Goal: Task Accomplishment & Management: Complete application form

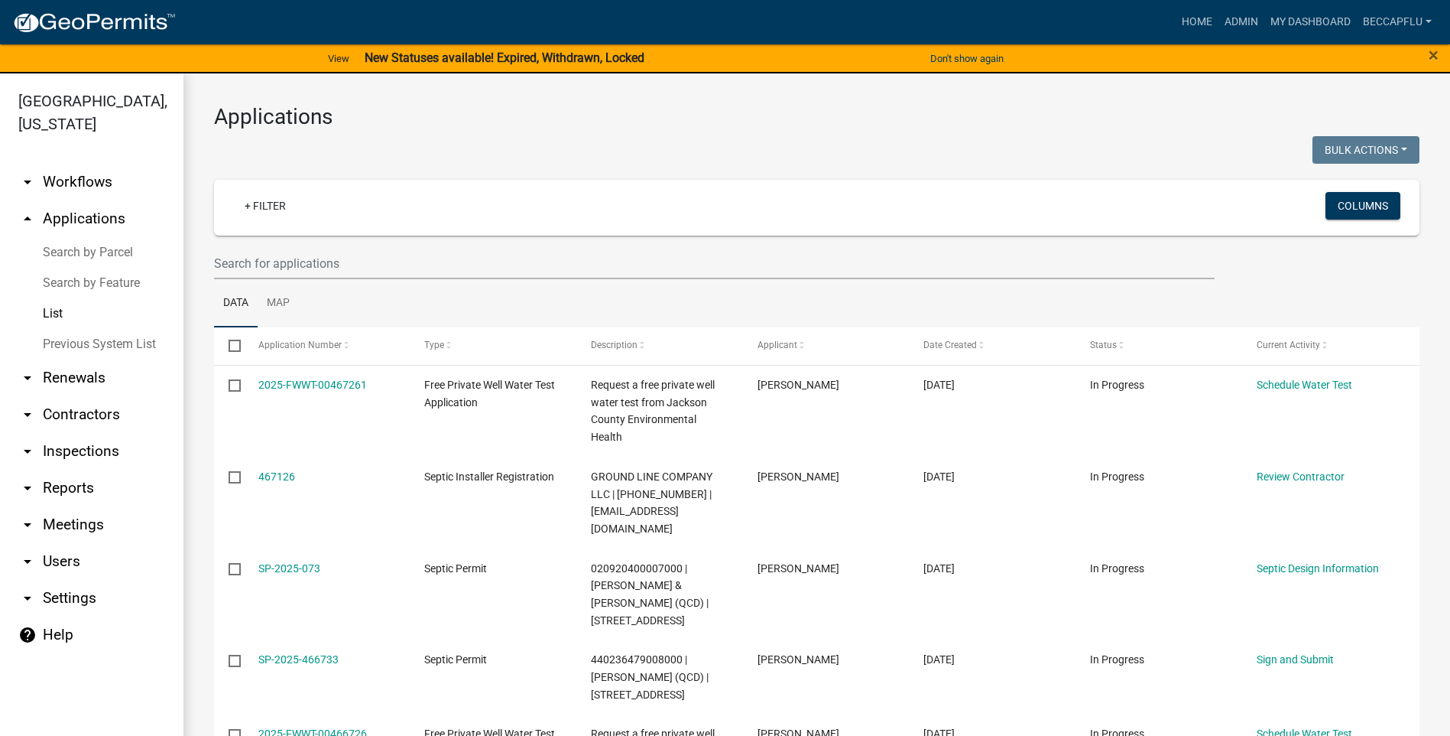
select select "3: 100"
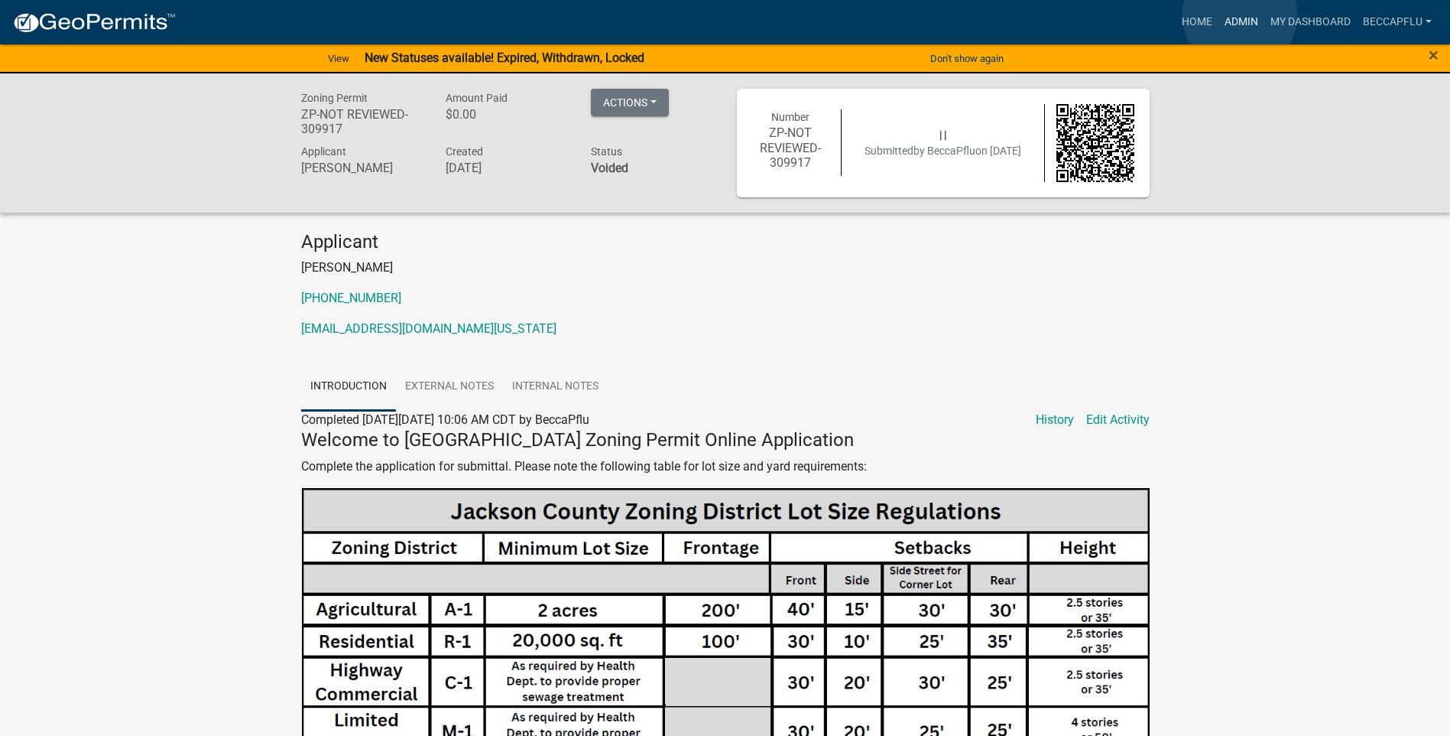
click at [1240, 15] on link "Admin" at bounding box center [1242, 22] width 46 height 29
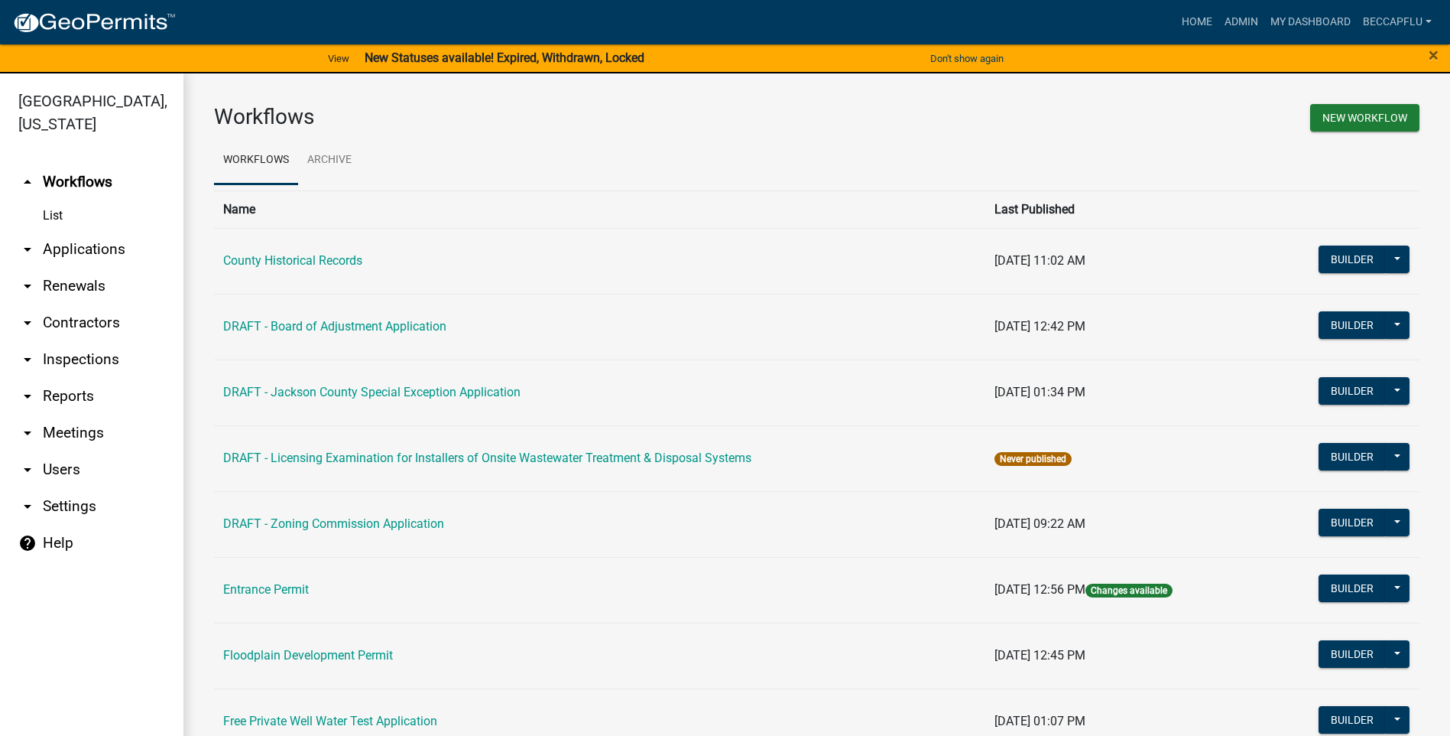
click at [95, 231] on link "arrow_drop_down Applications" at bounding box center [92, 249] width 184 height 37
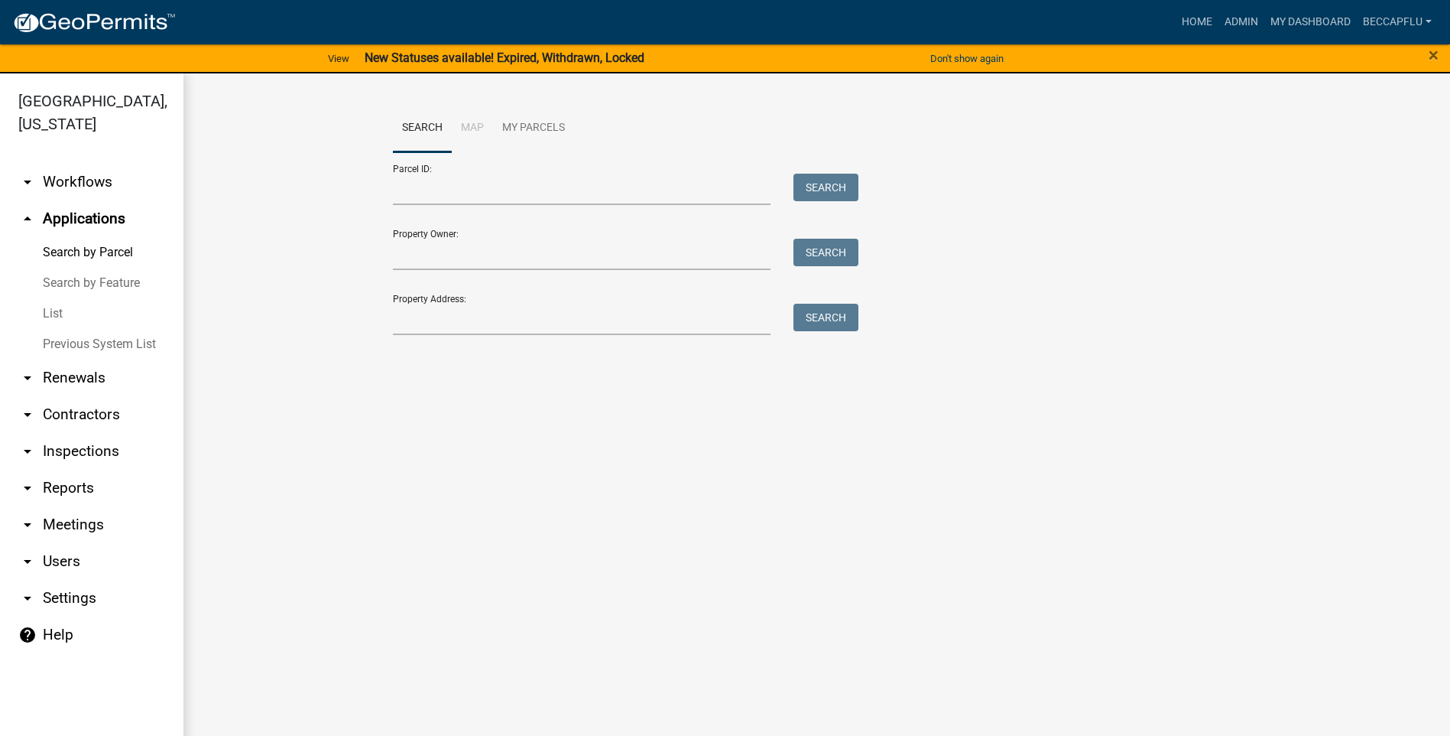
click at [56, 298] on link "List" at bounding box center [92, 313] width 184 height 31
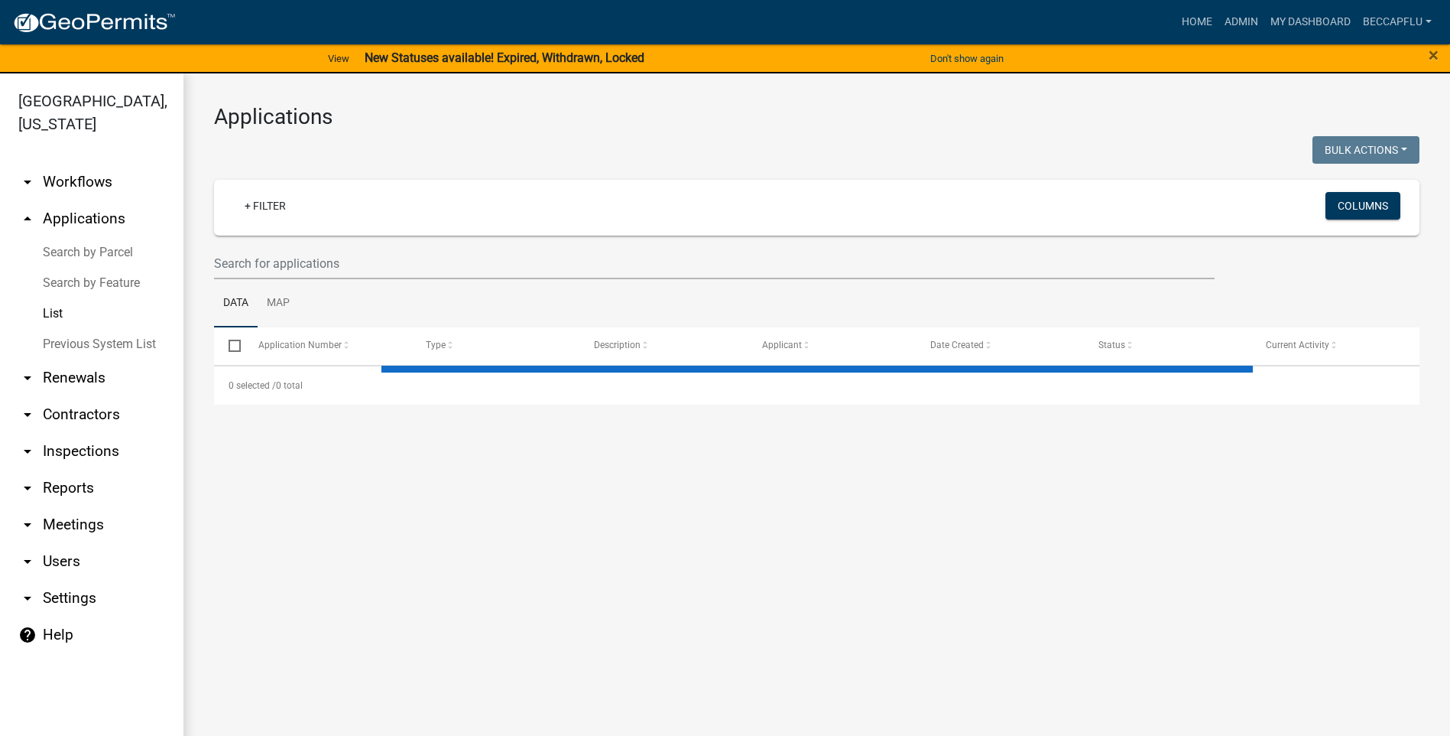
select select "3: 100"
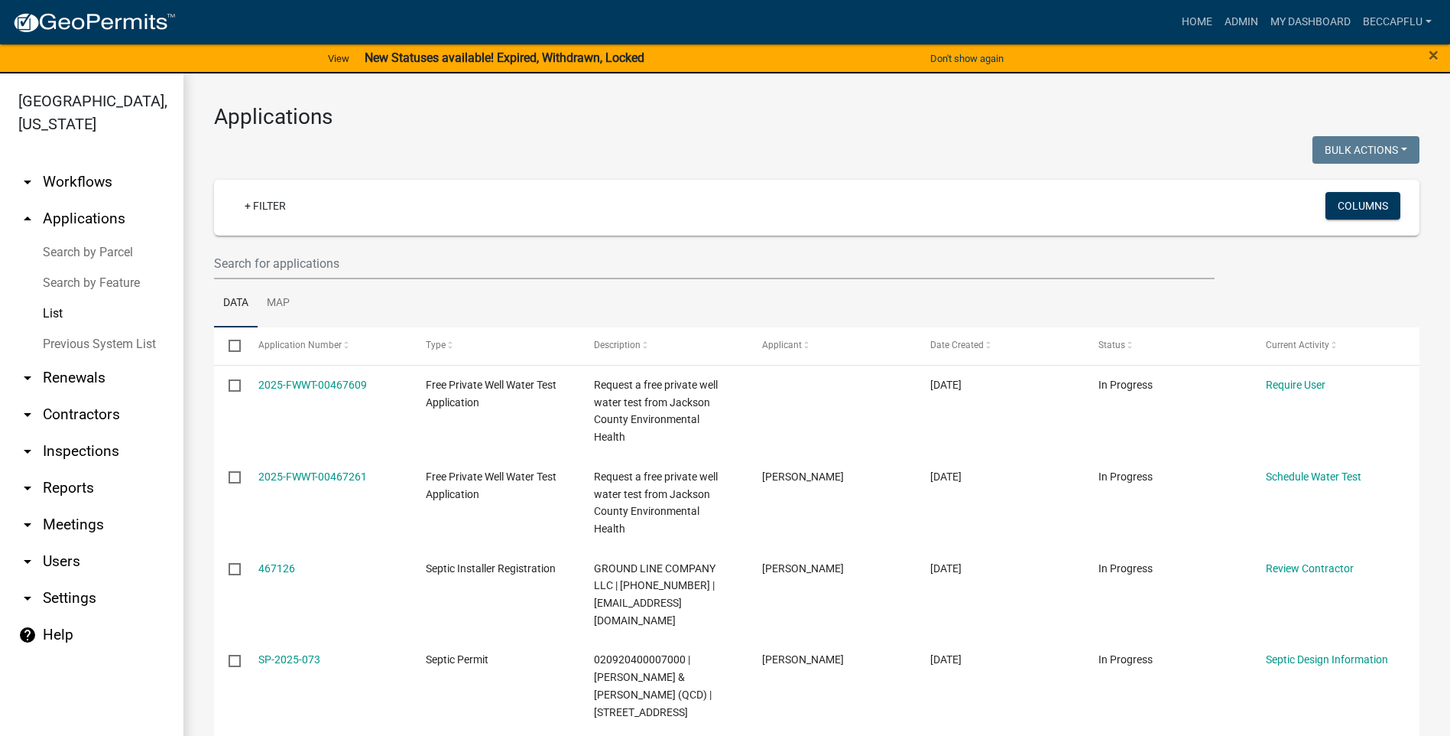
click at [96, 164] on link "arrow_drop_down Workflows" at bounding box center [92, 182] width 184 height 37
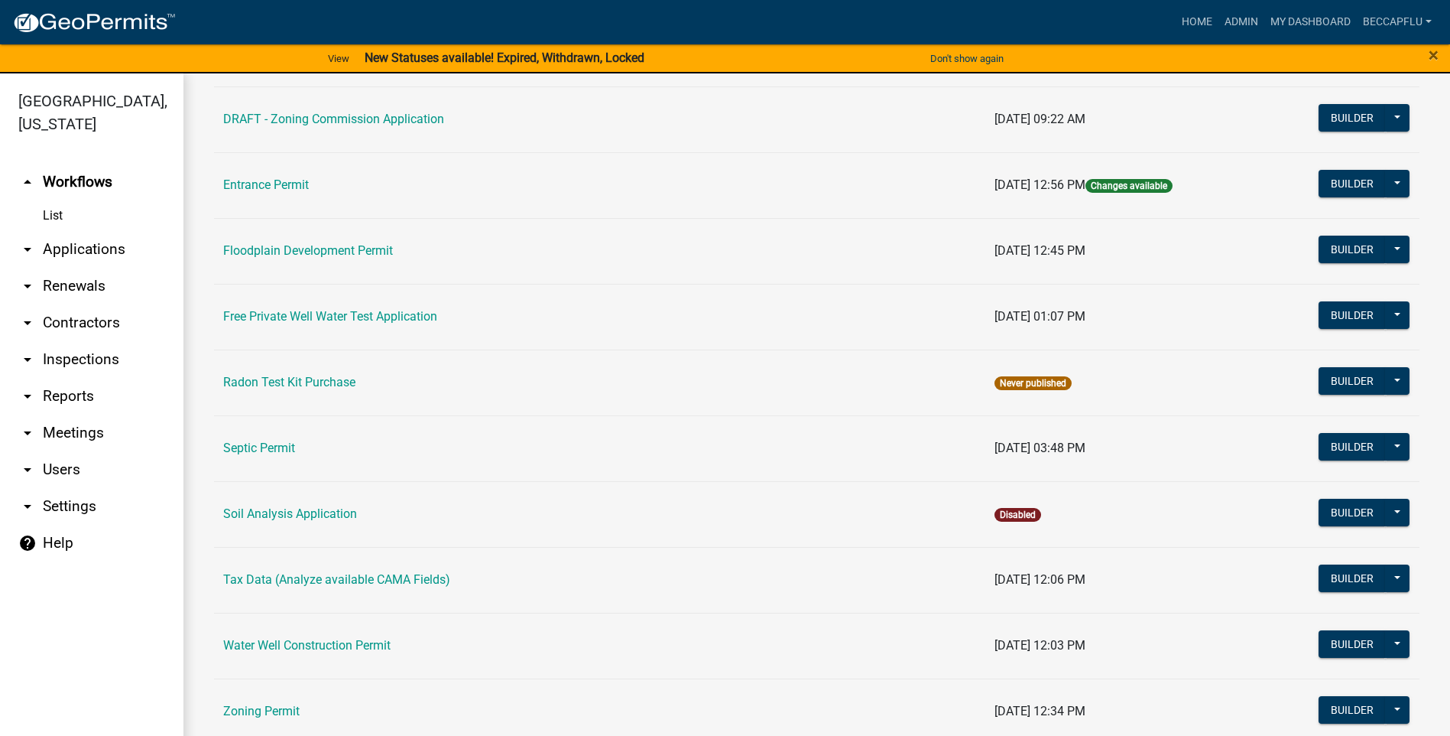
scroll to position [437, 0]
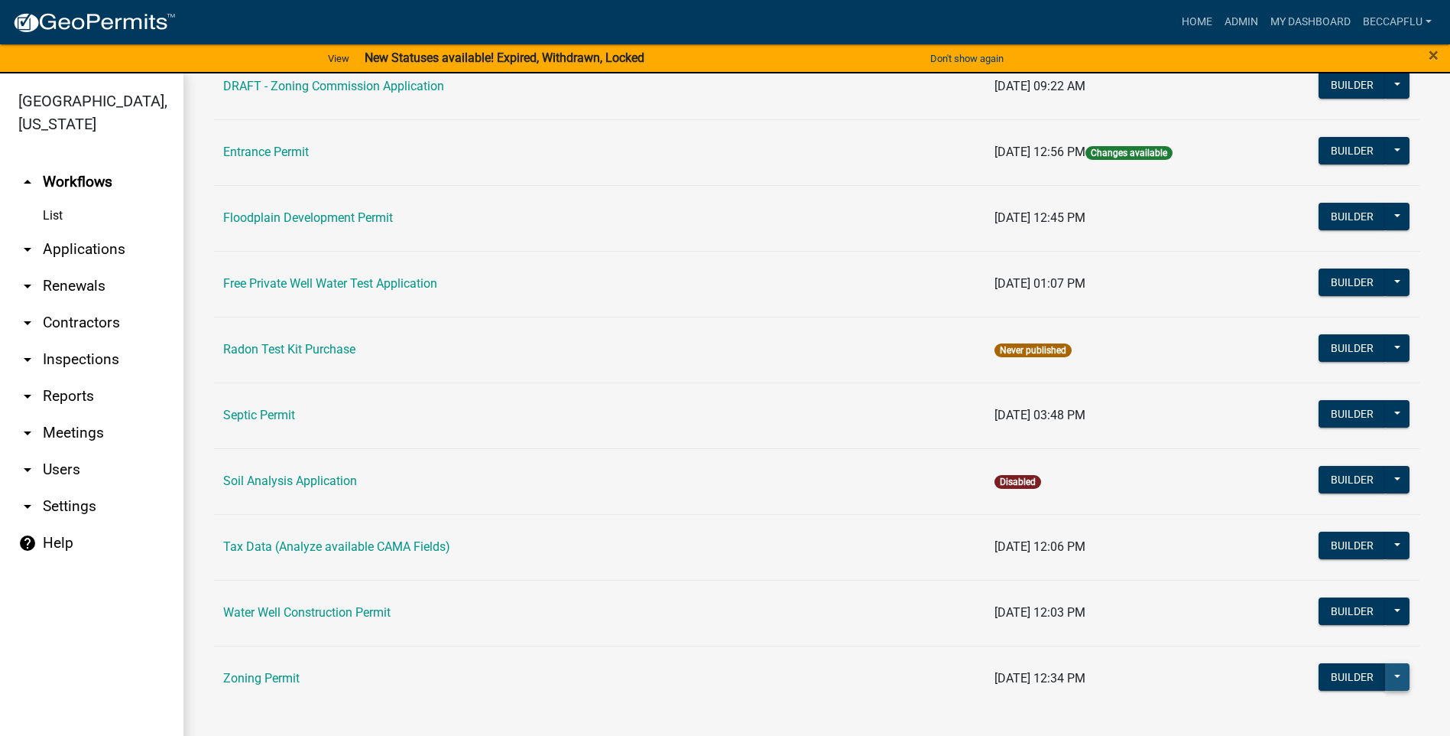
click at [1388, 676] on button at bounding box center [1397, 677] width 24 height 28
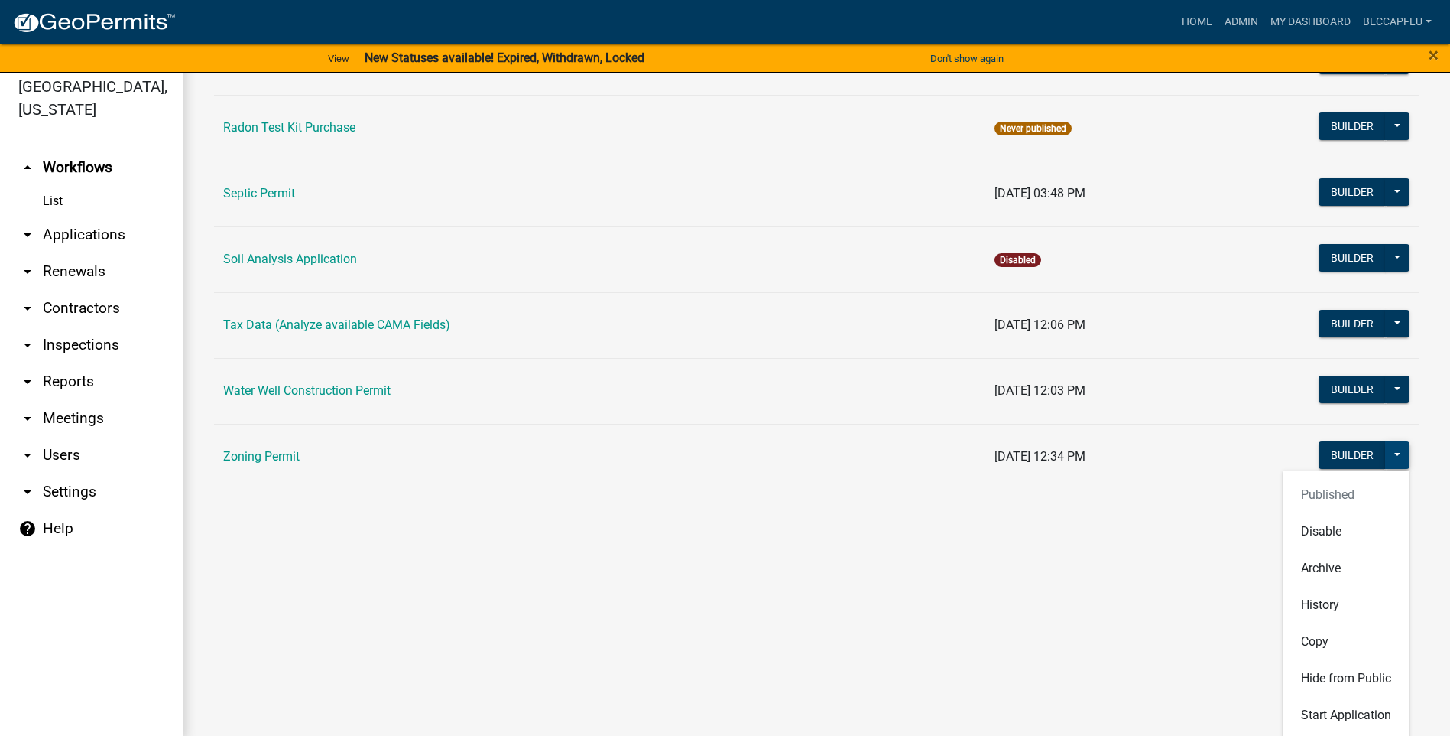
scroll to position [18, 0]
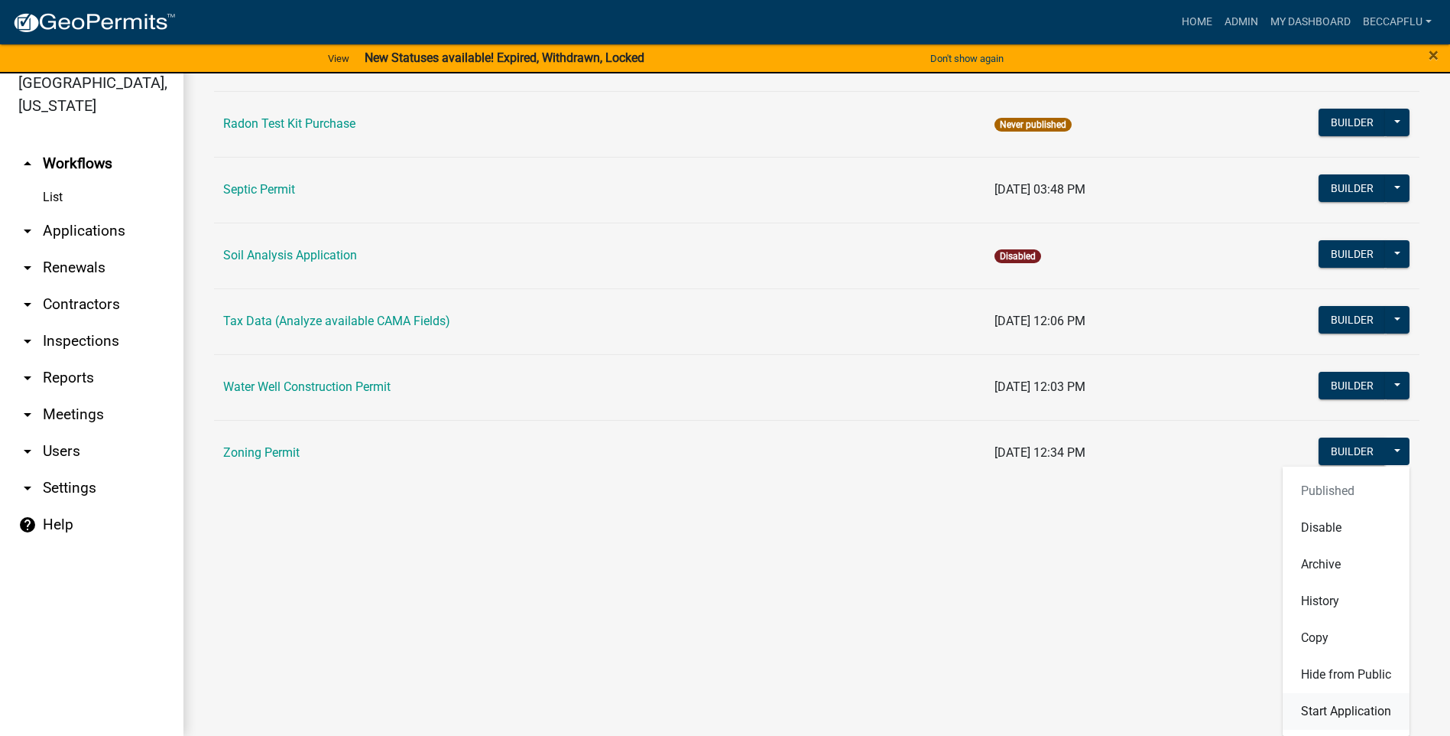
click at [1350, 704] on button "Start Application" at bounding box center [1346, 711] width 127 height 37
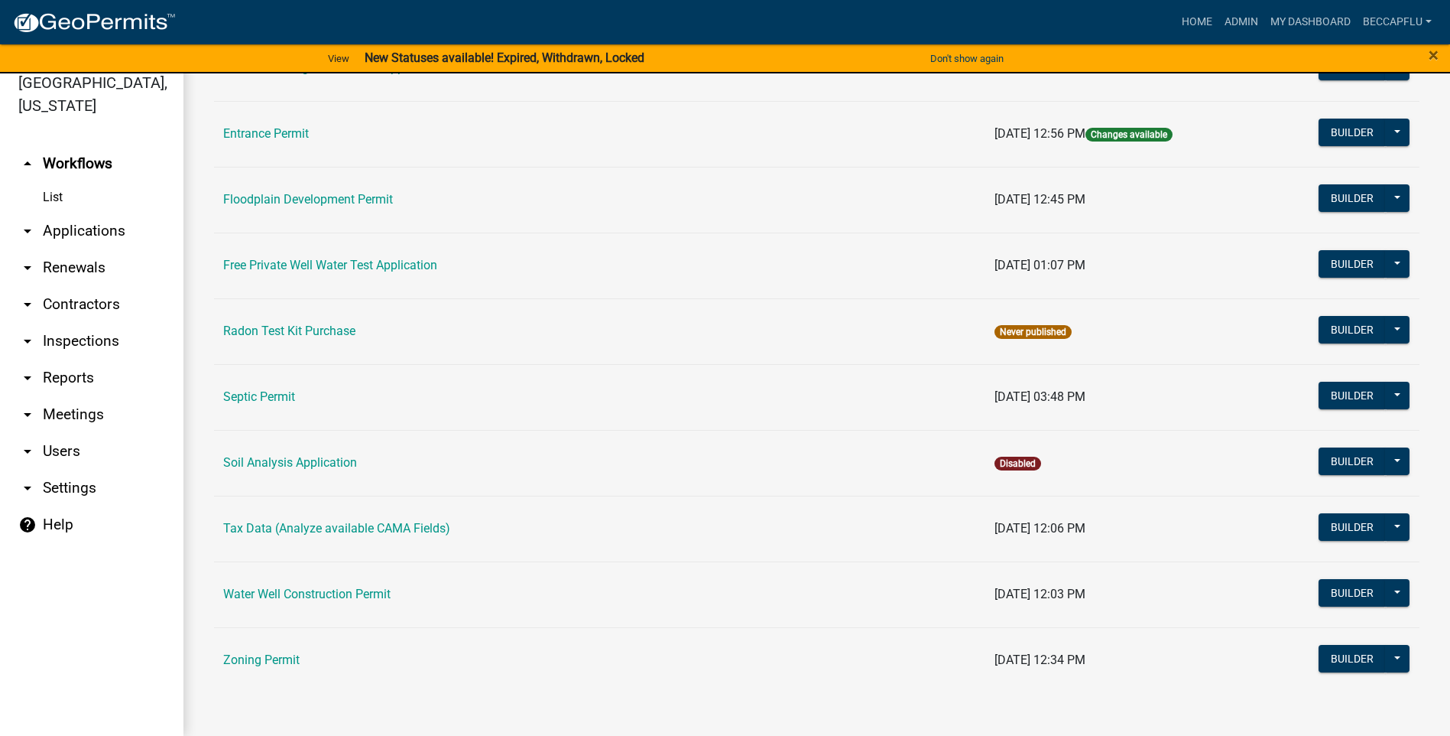
scroll to position [437, 0]
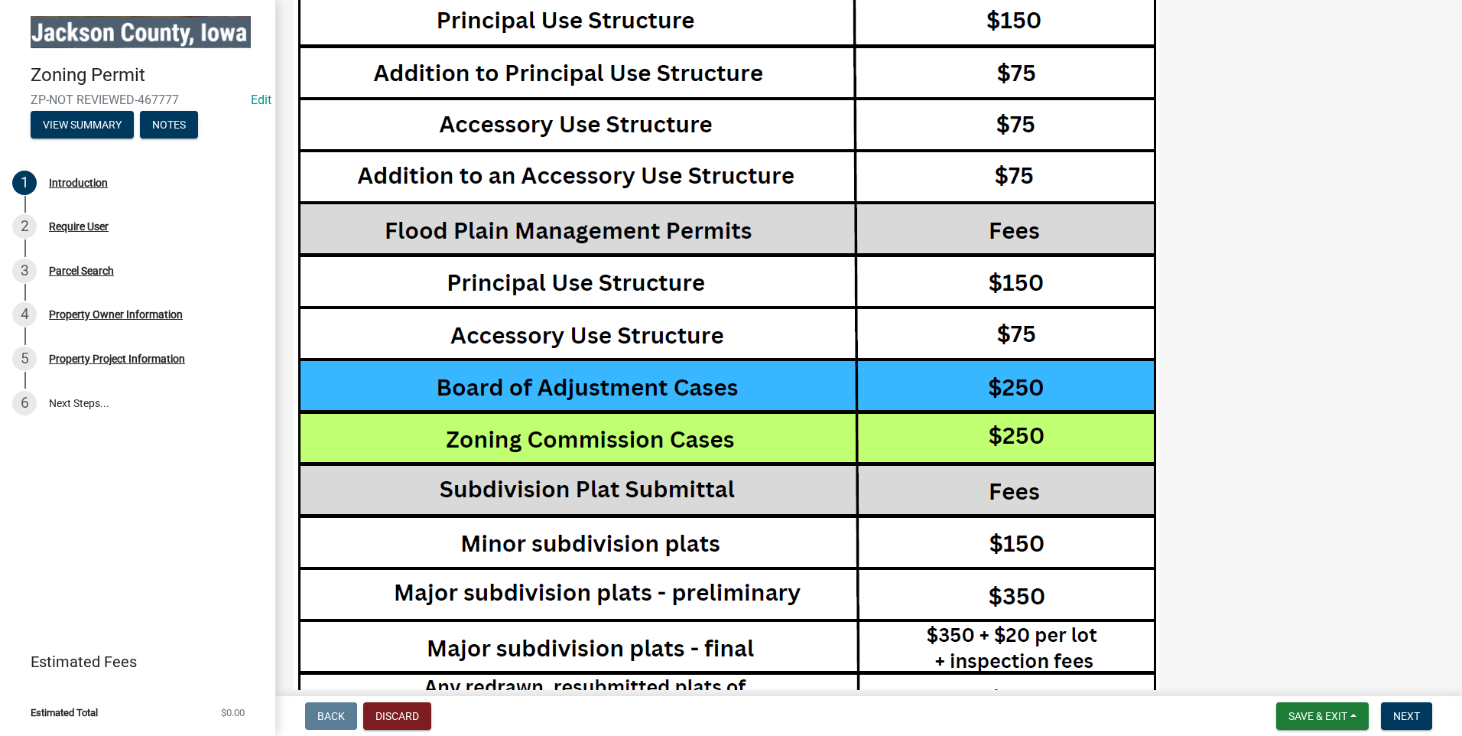
scroll to position [2581, 0]
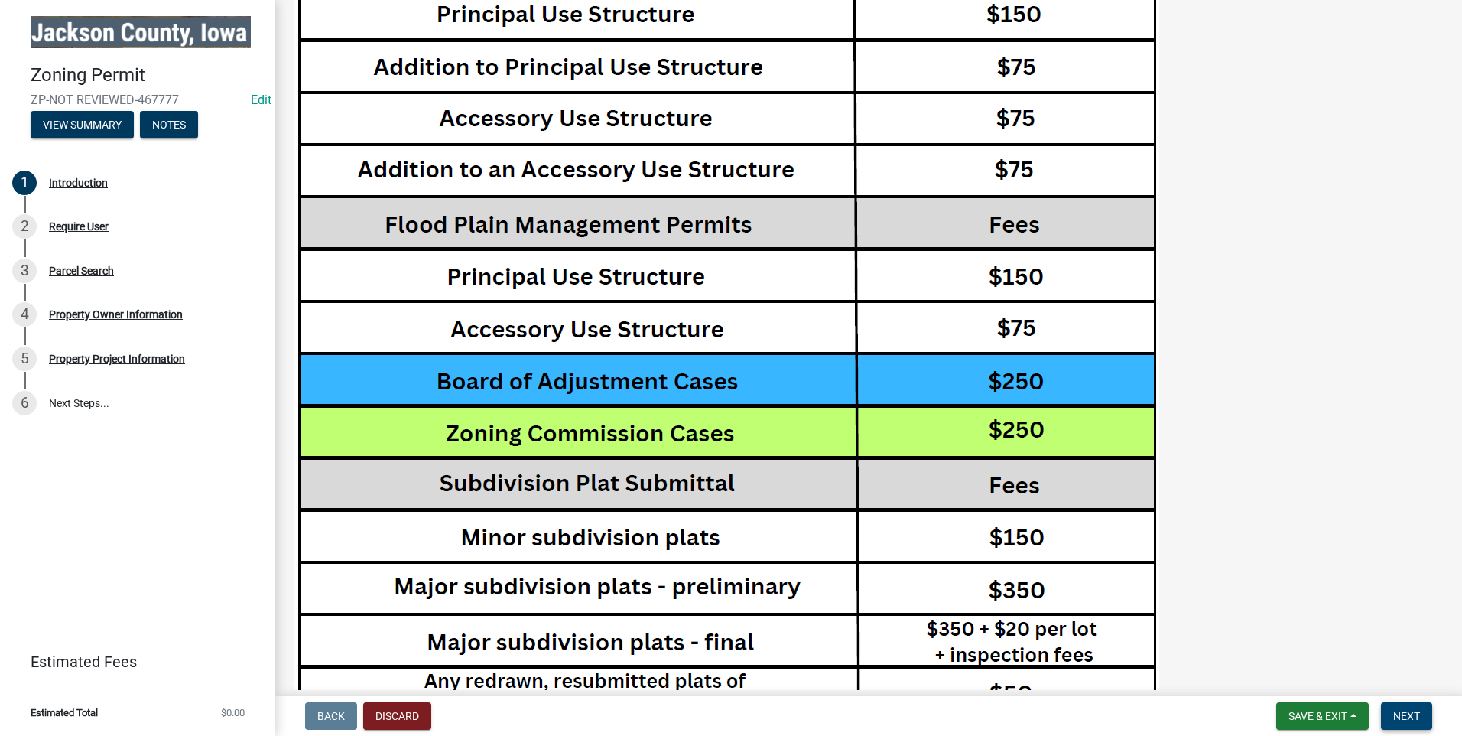
click at [1398, 714] on span "Next" at bounding box center [1406, 716] width 27 height 12
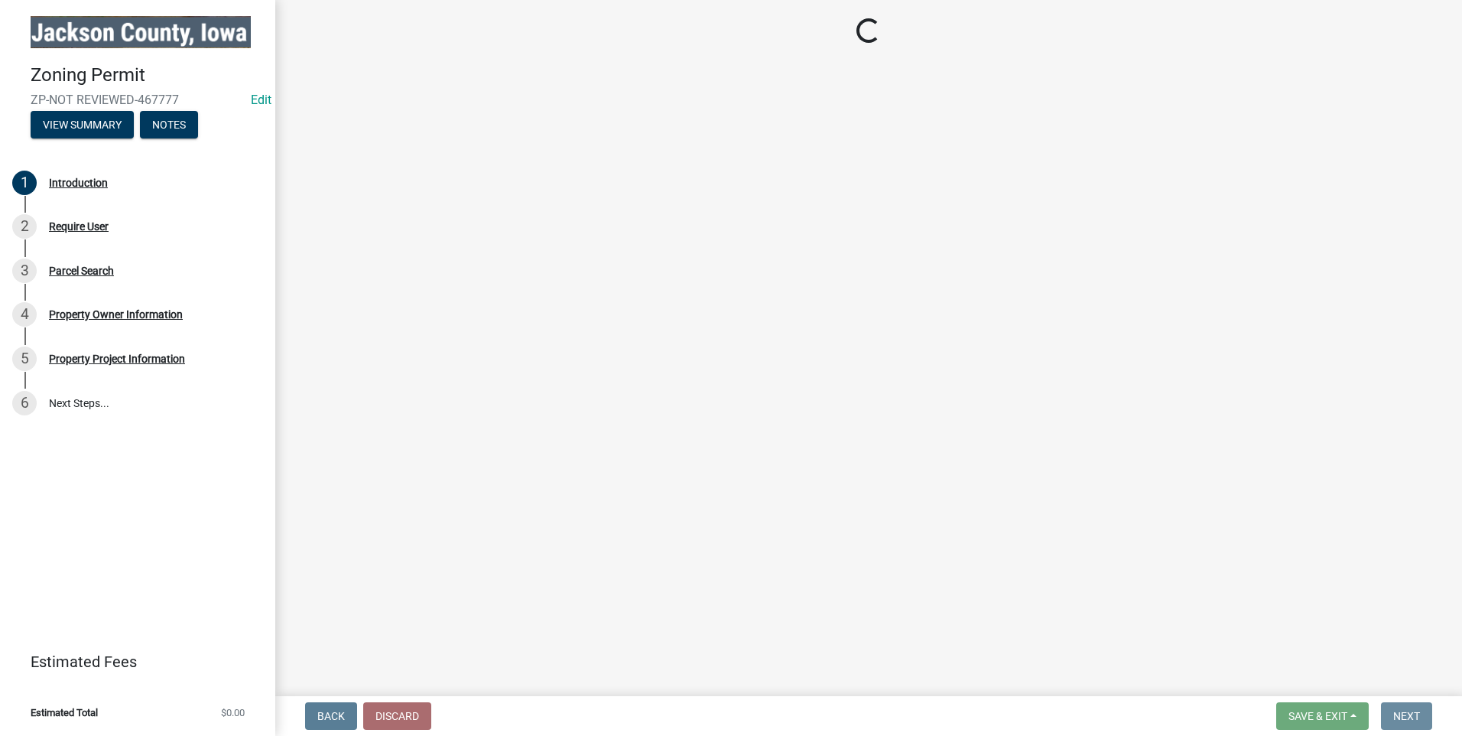
scroll to position [0, 0]
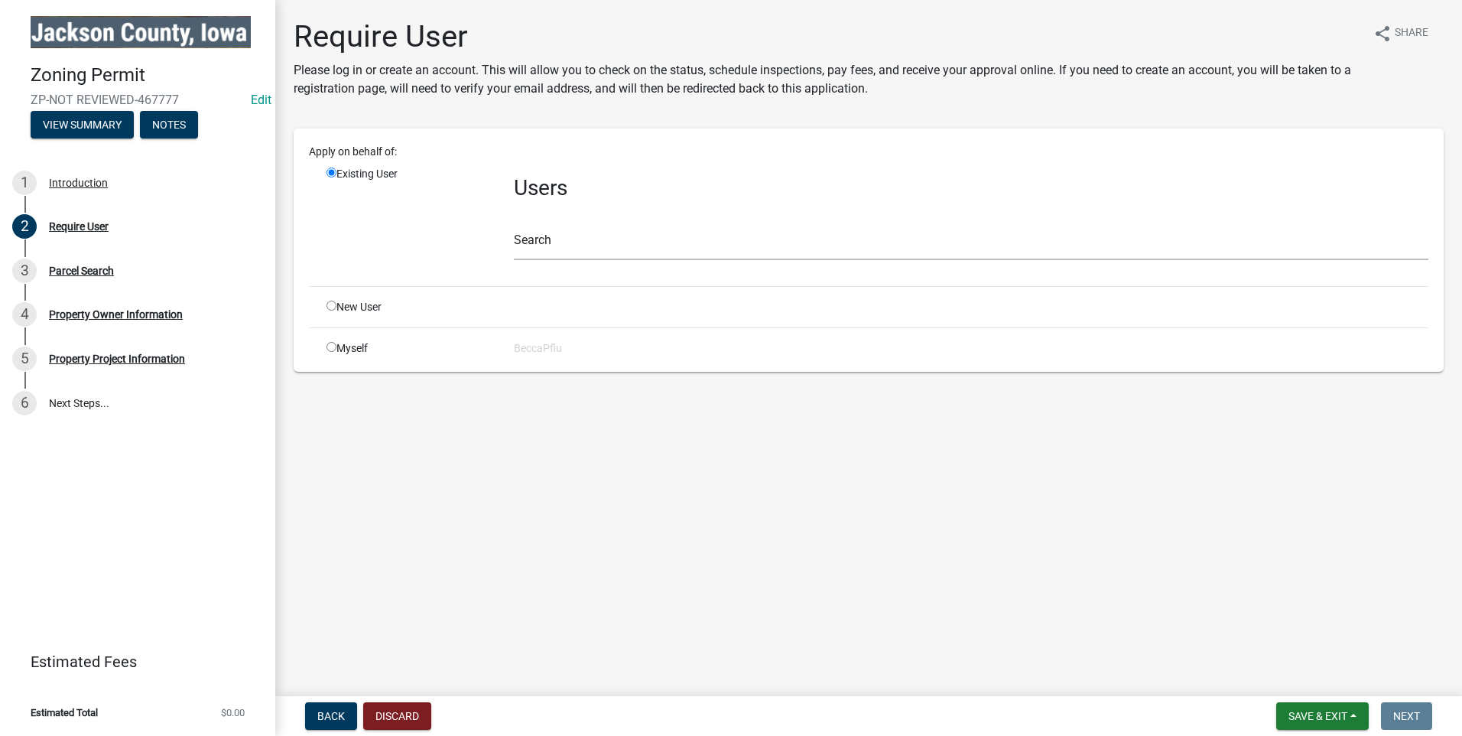
click at [330, 306] on input "radio" at bounding box center [331, 305] width 10 height 10
radio input "true"
radio input "false"
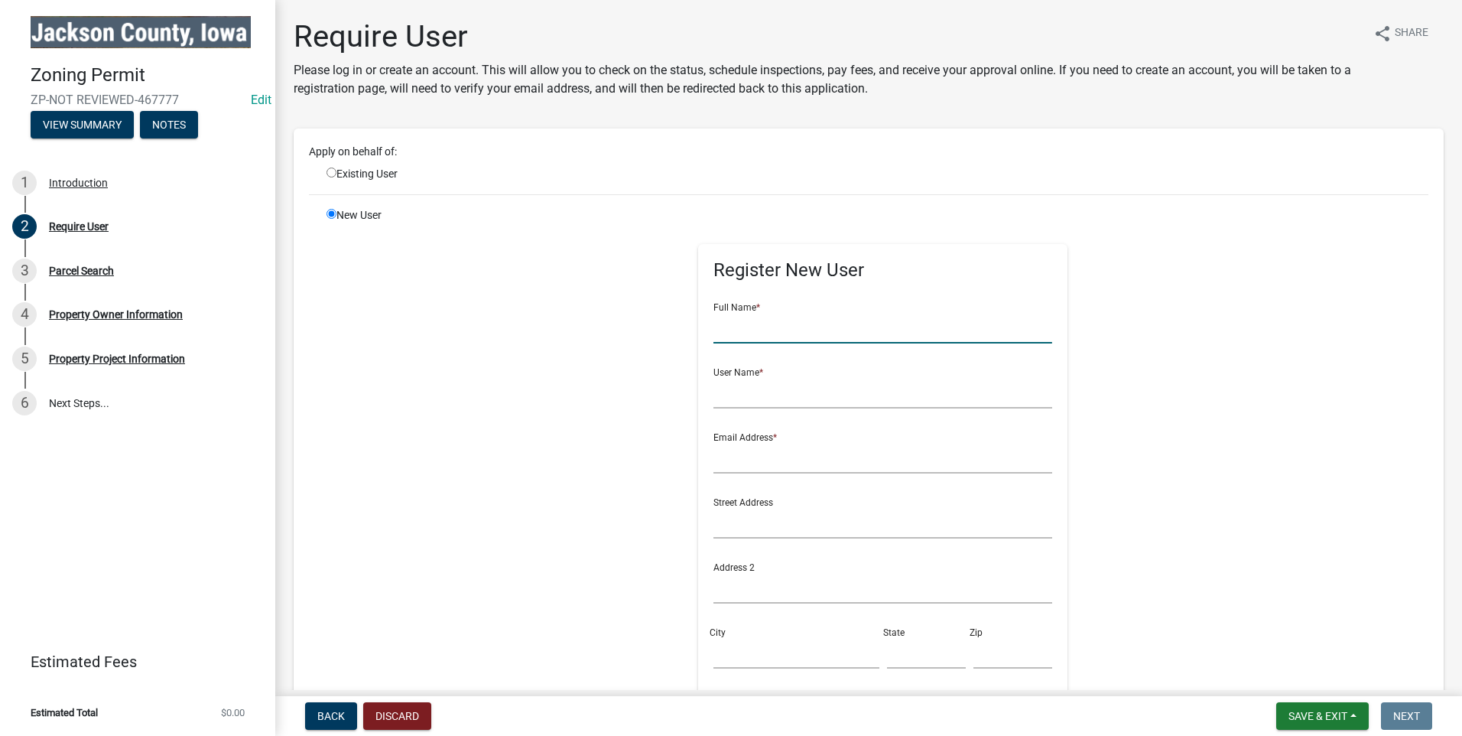
click at [731, 325] on input "text" at bounding box center [882, 327] width 339 height 31
type input "JCWA"
type input "J"
drag, startPoint x: 718, startPoint y: 396, endPoint x: 706, endPoint y: 394, distance: 11.7
click at [713, 394] on input "J" at bounding box center [882, 392] width 339 height 31
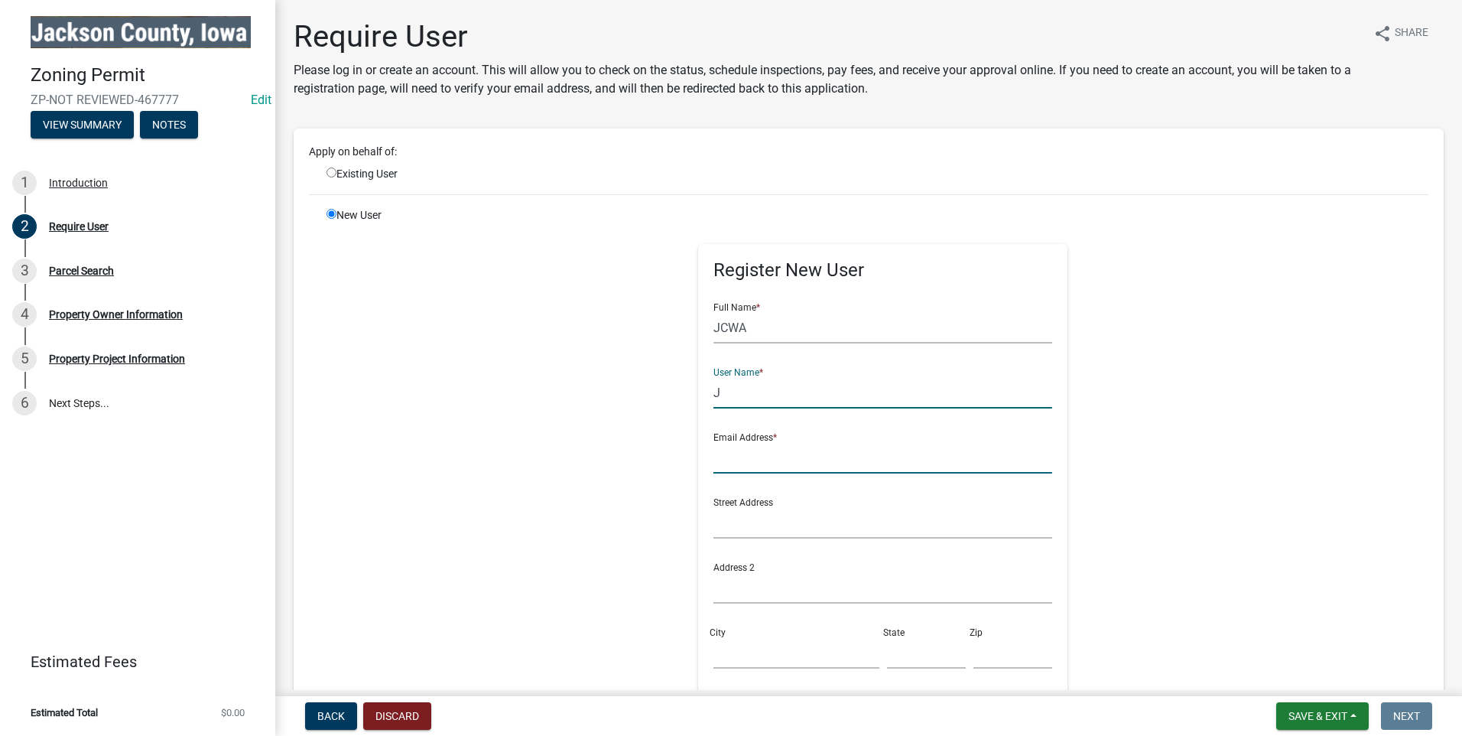
click at [725, 453] on input "text" at bounding box center [882, 457] width 339 height 31
paste input "frankf@wasteauth.org"
type input "frankf@wasteauth.org"
click at [735, 394] on input "J" at bounding box center [882, 392] width 339 height 31
type input "JCWasteAuthority"
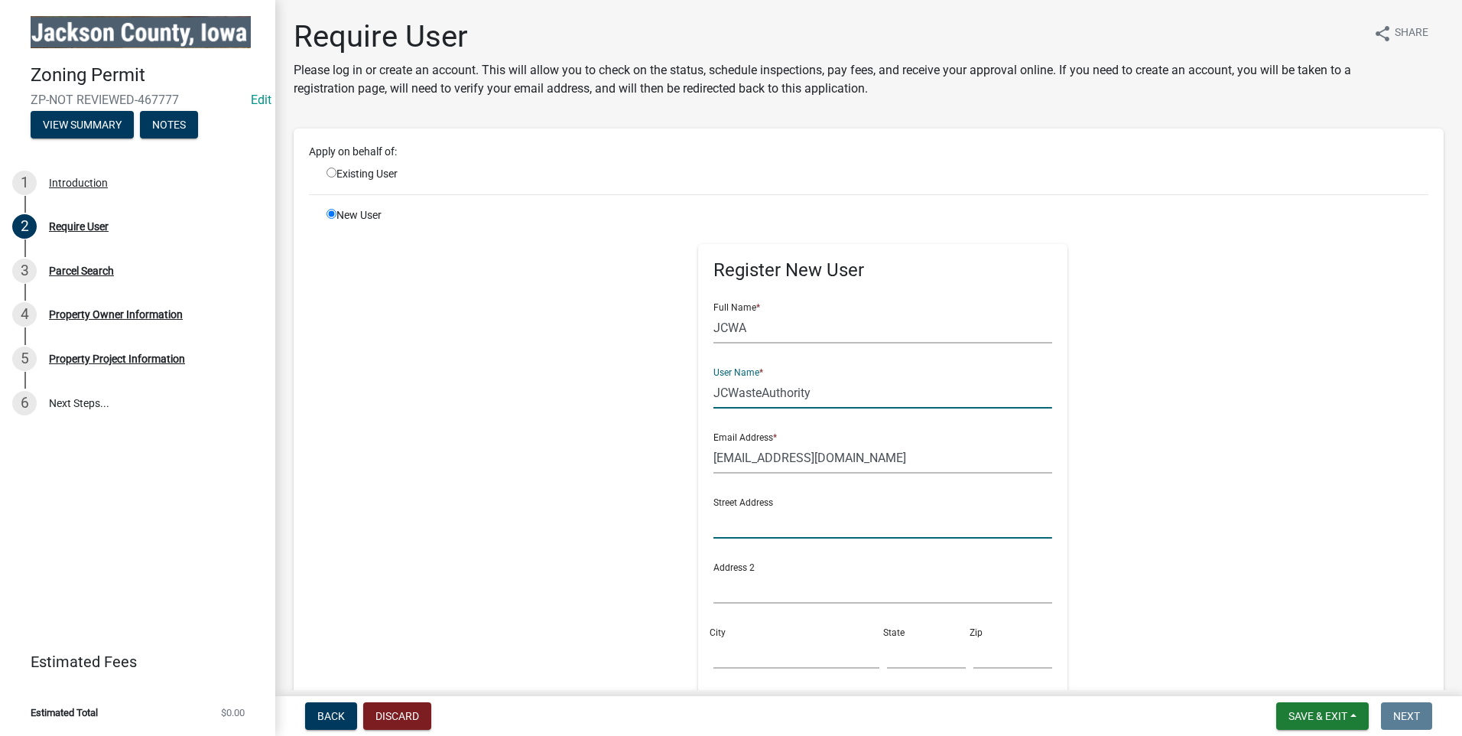
click at [742, 523] on input "text" at bounding box center [882, 522] width 339 height 31
type input "25146 184th St"
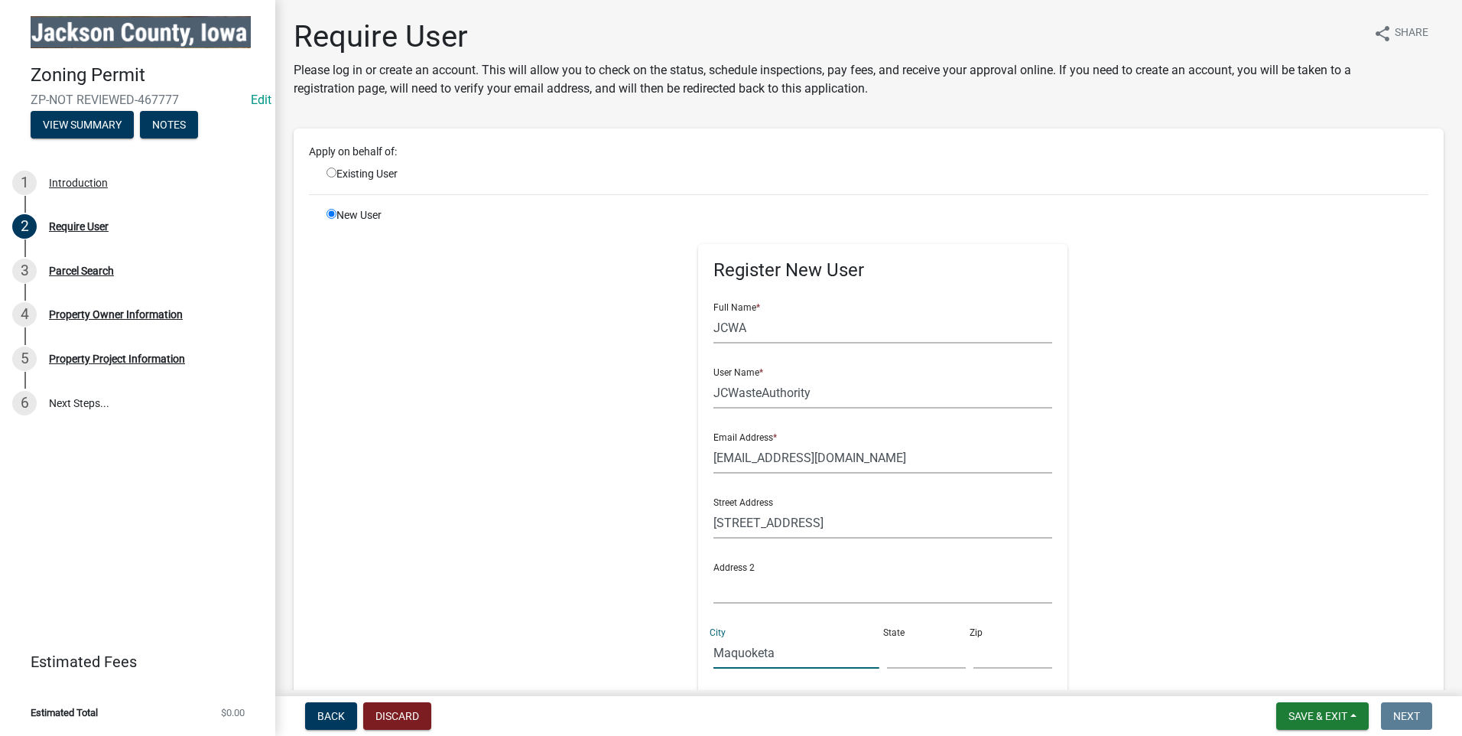
type input "Maquoketa"
type input "IA"
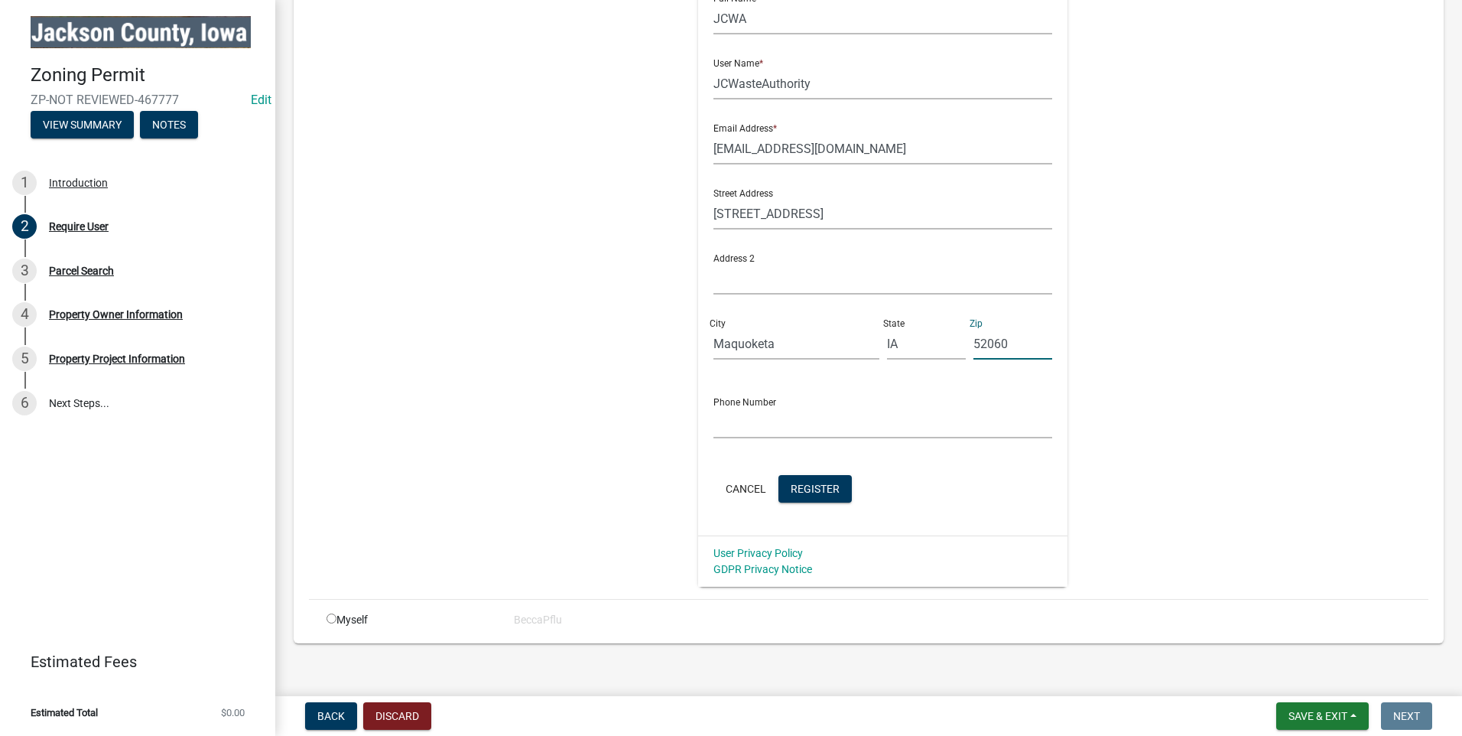
scroll to position [322, 0]
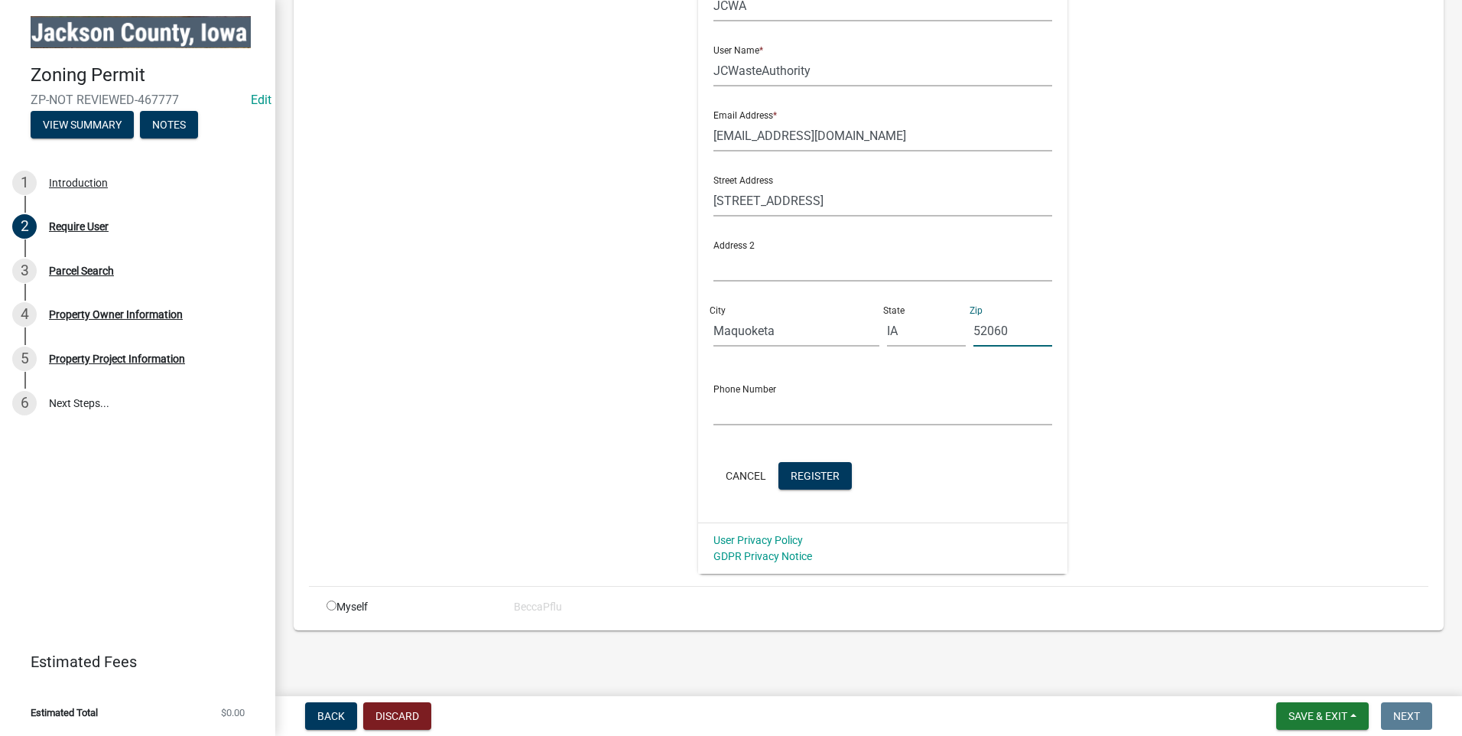
type input "52060"
click at [740, 401] on input "text" at bounding box center [882, 409] width 339 height 31
type input "563-672-3431"
click at [824, 474] on span "Register" at bounding box center [815, 475] width 49 height 12
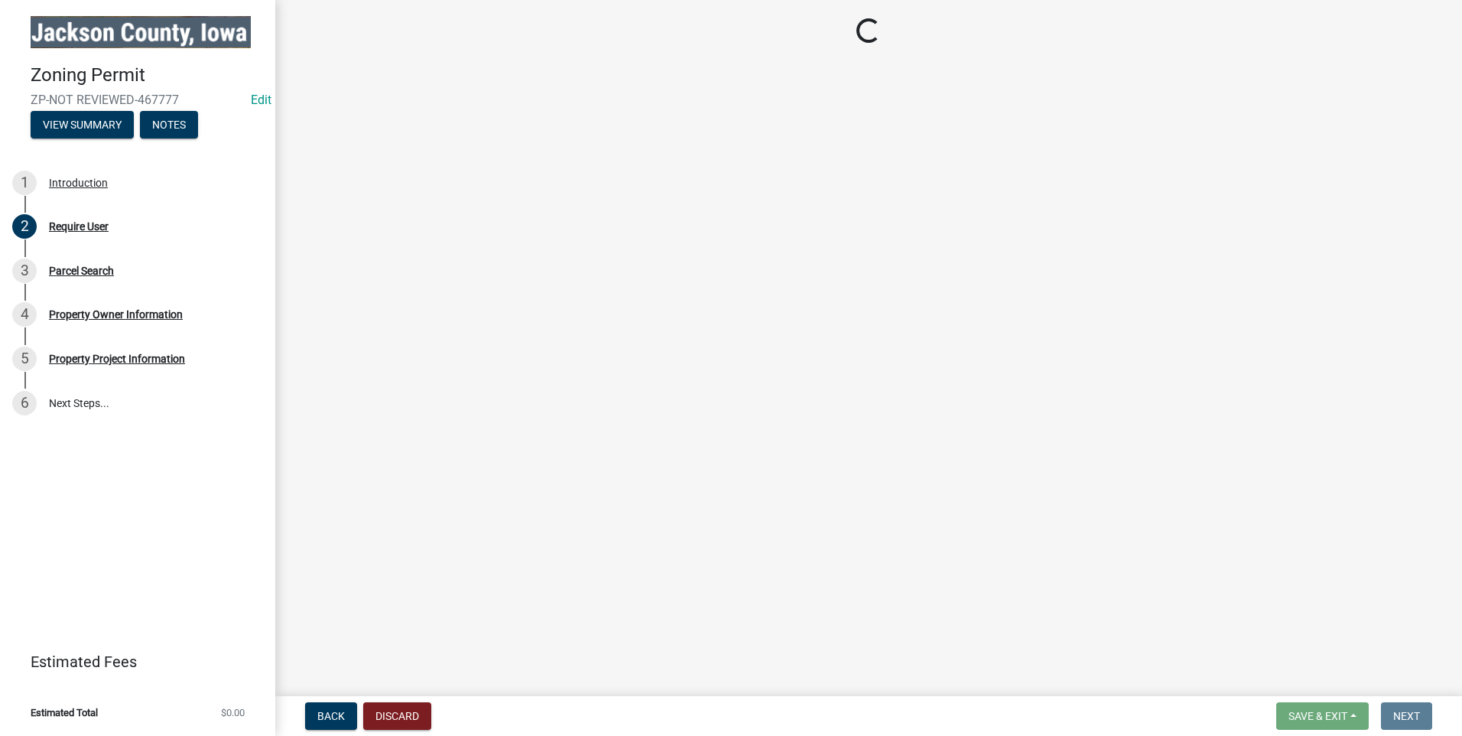
scroll to position [0, 0]
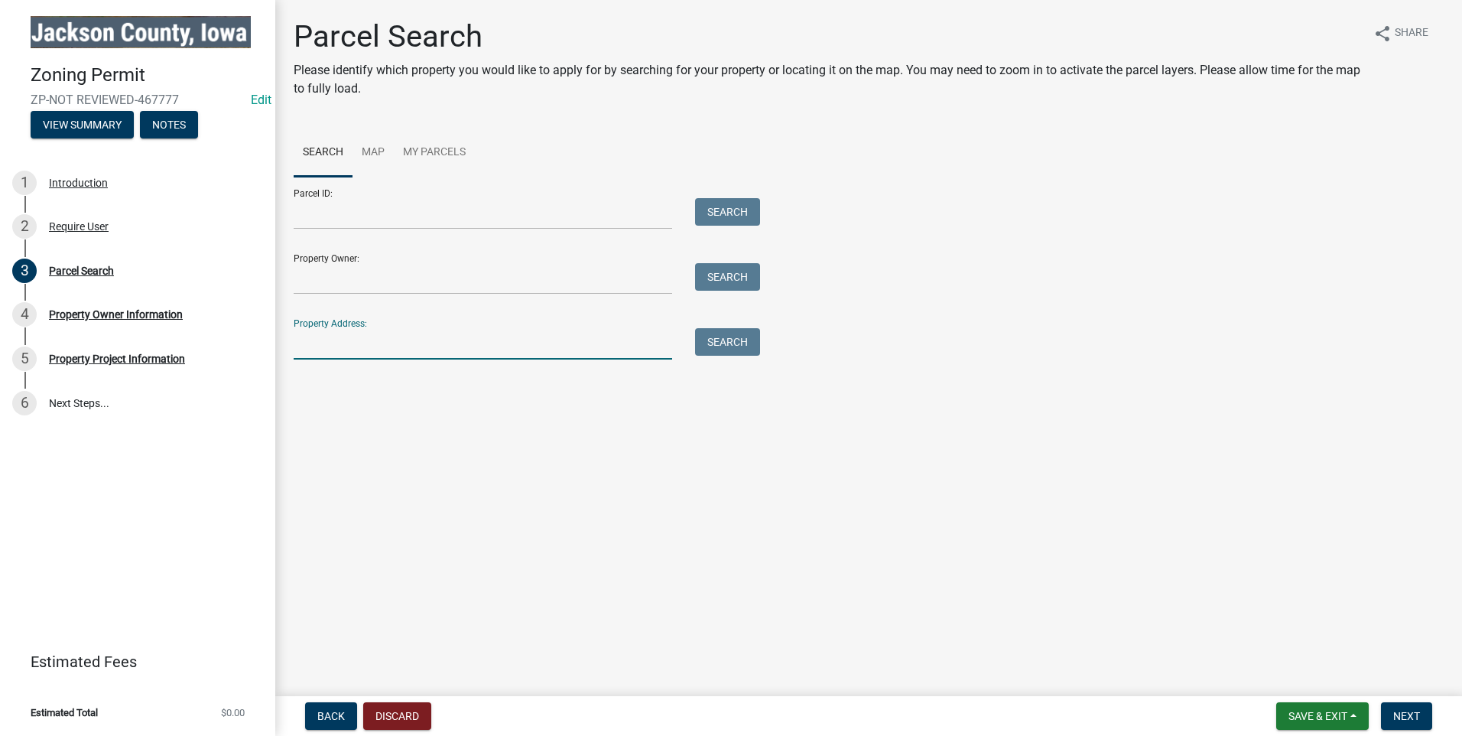
click at [353, 341] on input "Property Address:" at bounding box center [483, 343] width 378 height 31
type input "1"
click at [725, 340] on button "Search" at bounding box center [727, 342] width 65 height 28
drag, startPoint x: 395, startPoint y: 346, endPoint x: 287, endPoint y: 344, distance: 107.8
click at [287, 344] on div "25146 184th st" at bounding box center [482, 343] width 401 height 31
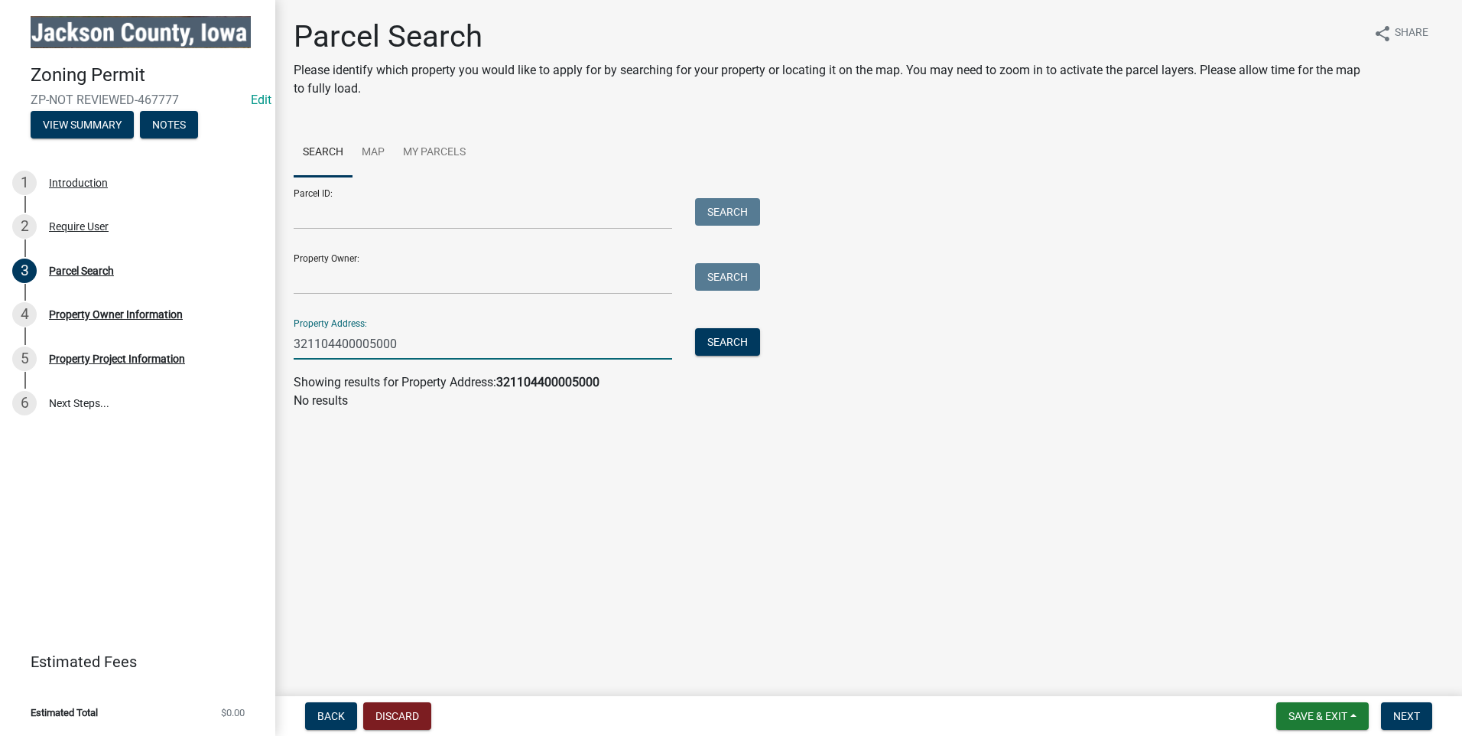
drag, startPoint x: 408, startPoint y: 341, endPoint x: 287, endPoint y: 343, distance: 121.6
click at [287, 343] on div "321104400005000" at bounding box center [482, 343] width 401 height 31
click at [443, 350] on input "321104400005000" at bounding box center [483, 343] width 378 height 31
click at [424, 330] on input "321104400005000" at bounding box center [483, 343] width 378 height 31
drag, startPoint x: 415, startPoint y: 348, endPoint x: 292, endPoint y: 344, distance: 123.2
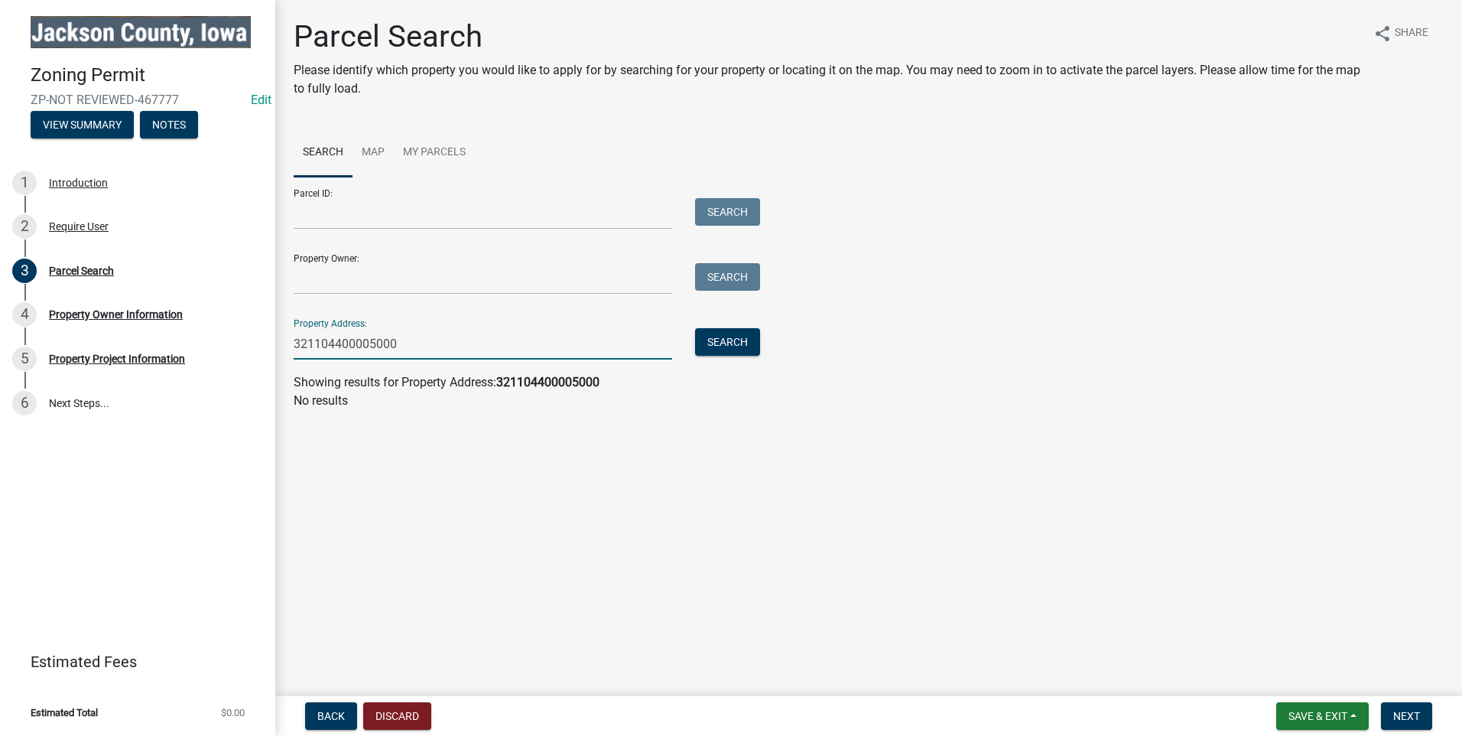
click at [292, 344] on div "321104400005000" at bounding box center [482, 343] width 401 height 31
click at [730, 344] on button "Search" at bounding box center [727, 342] width 65 height 28
click at [418, 337] on input "321104400005000" at bounding box center [483, 343] width 378 height 31
type input "3"
click at [326, 211] on input "Parcel ID:" at bounding box center [483, 213] width 378 height 31
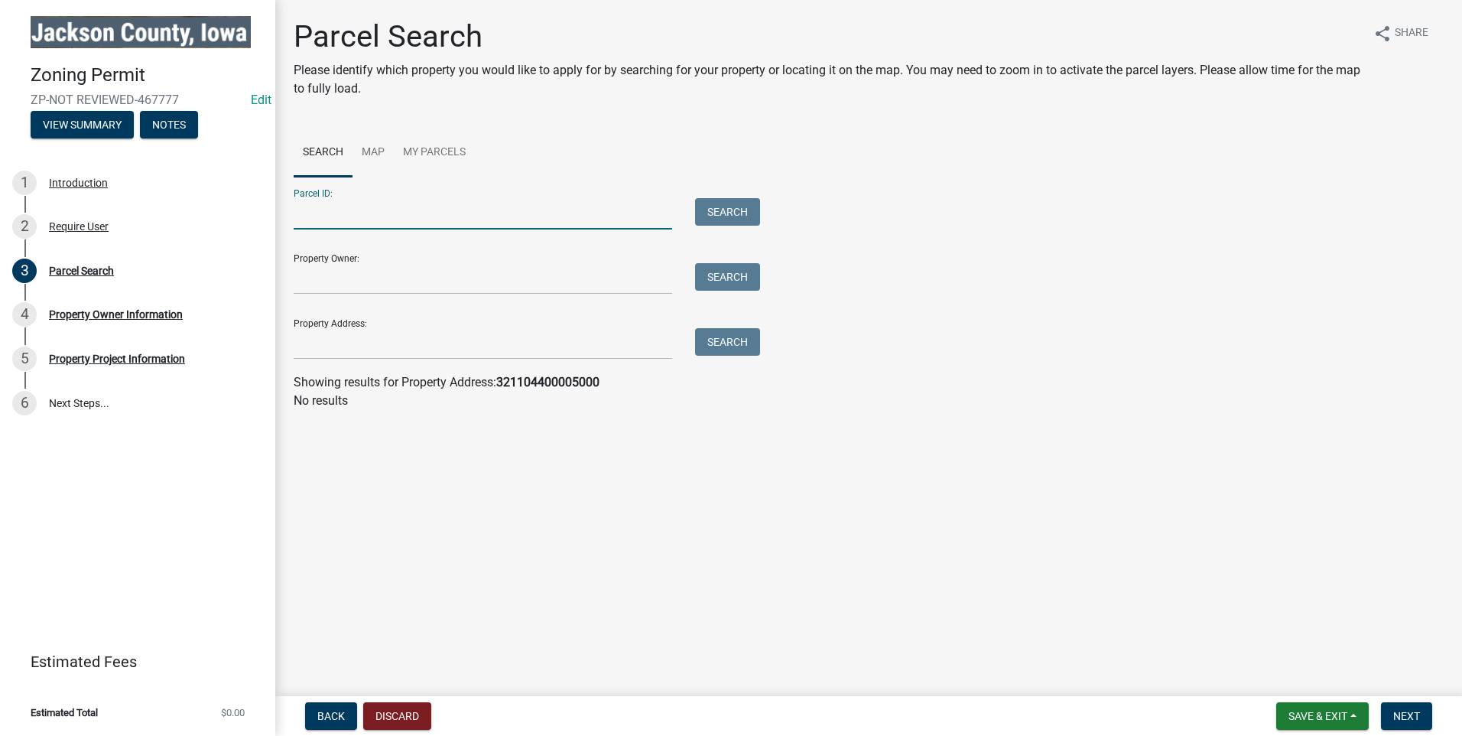
paste input "321104400005000"
type input "321104400005000"
click at [742, 211] on button "Search" at bounding box center [727, 212] width 65 height 28
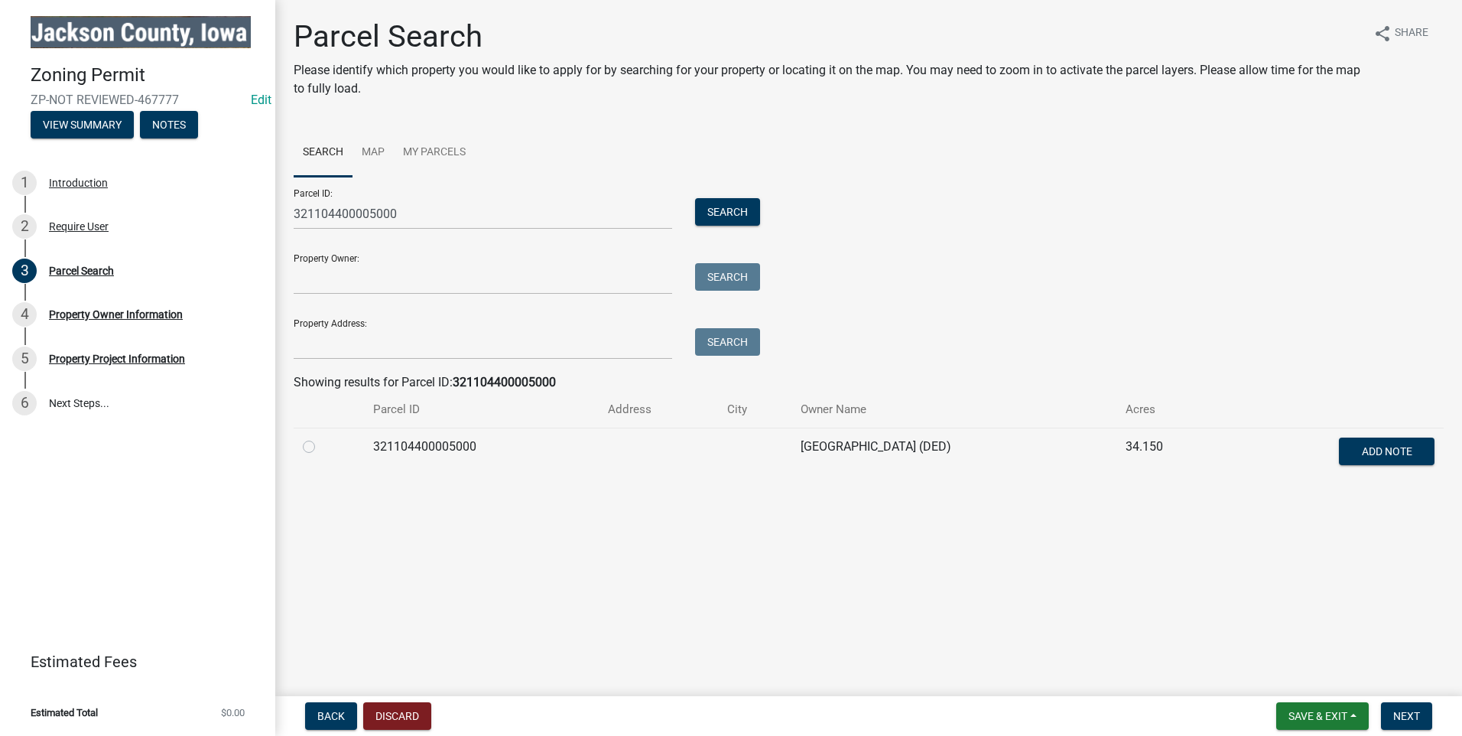
click at [321, 437] on label at bounding box center [321, 437] width 0 height 0
click at [321, 447] on input "radio" at bounding box center [326, 442] width 10 height 10
radio input "true"
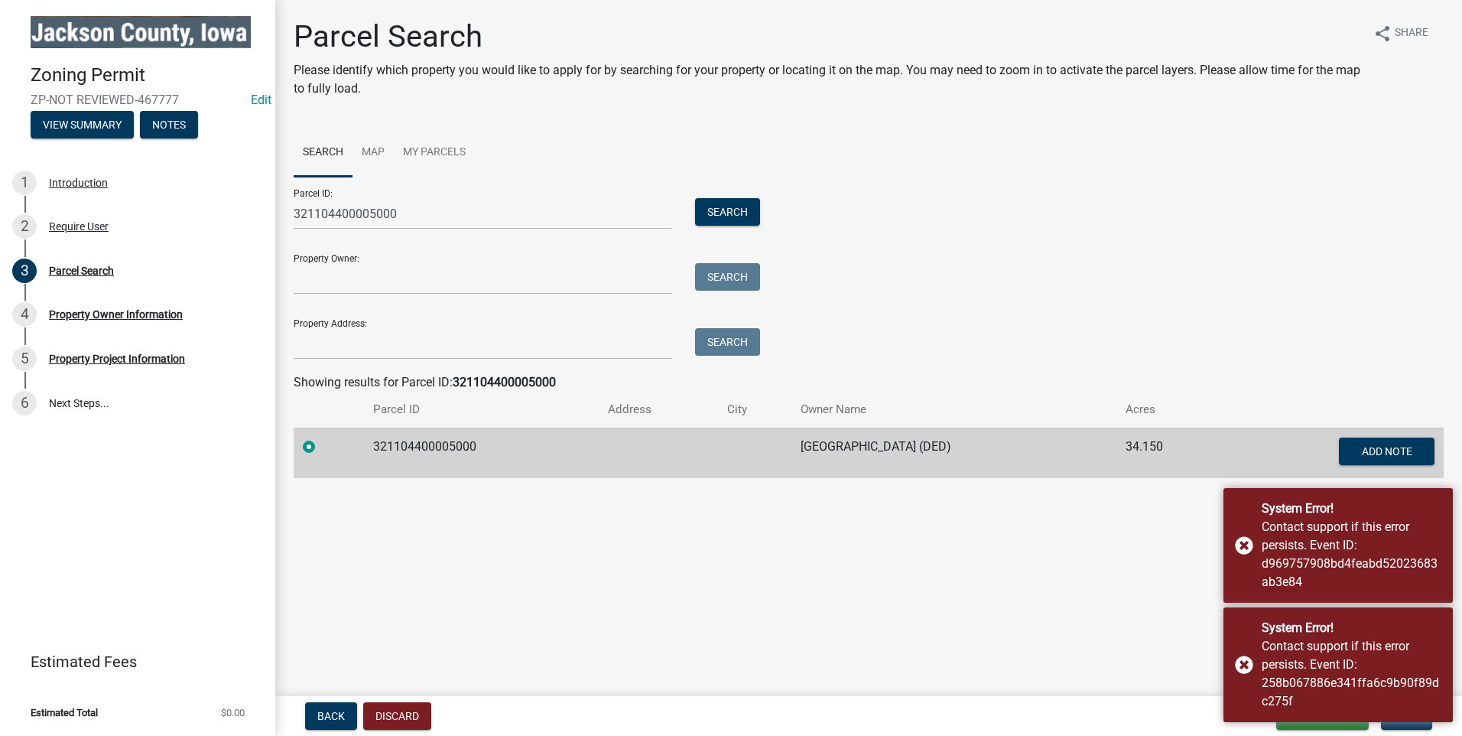
click at [865, 573] on main "Parcel Search Please identify which property you would like to apply for by sea…" at bounding box center [868, 345] width 1187 height 690
click at [1244, 543] on div "System Error! Contact support if this error persists. Event ID: d969757908bd4fe…" at bounding box center [1337, 545] width 229 height 115
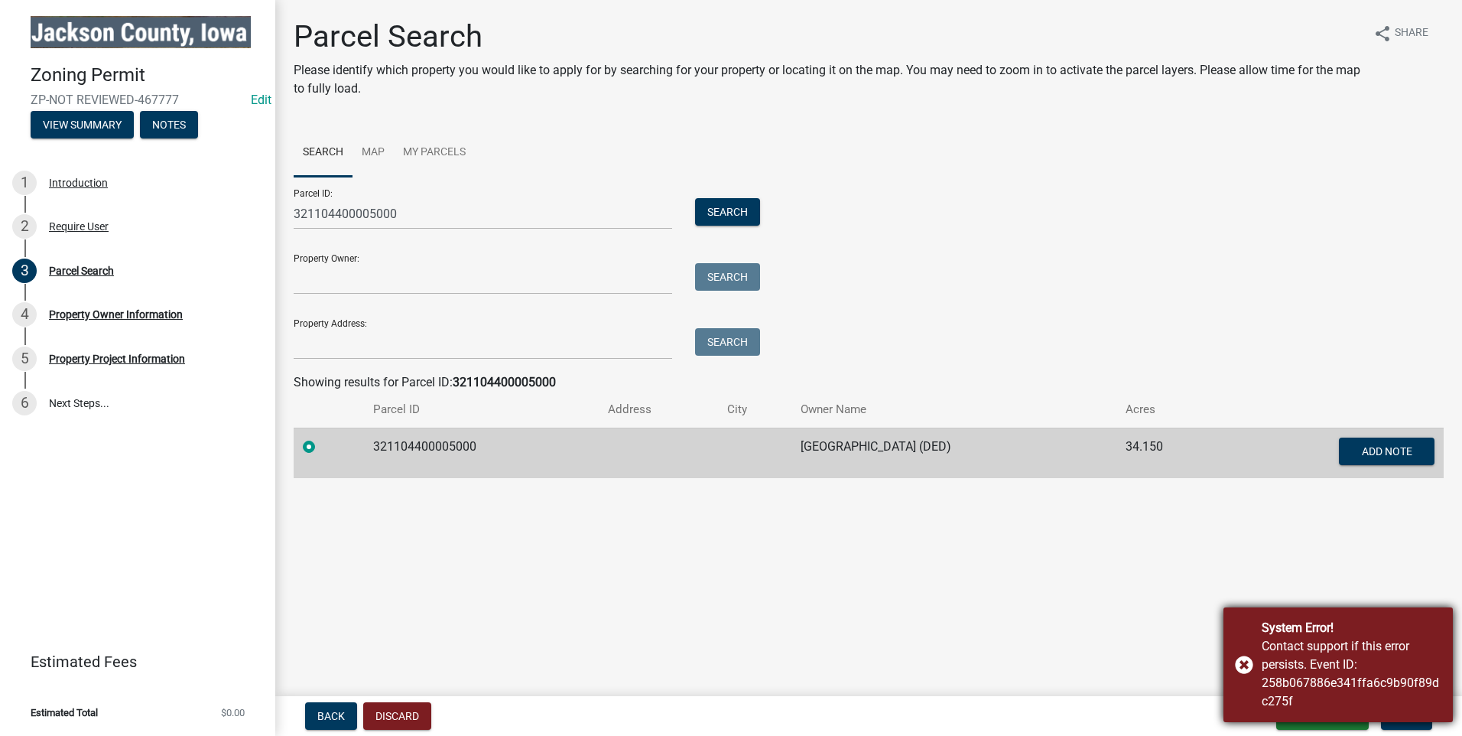
click at [1242, 665] on div "System Error! Contact support if this error persists. Event ID: 258b067886e341f…" at bounding box center [1337, 664] width 229 height 115
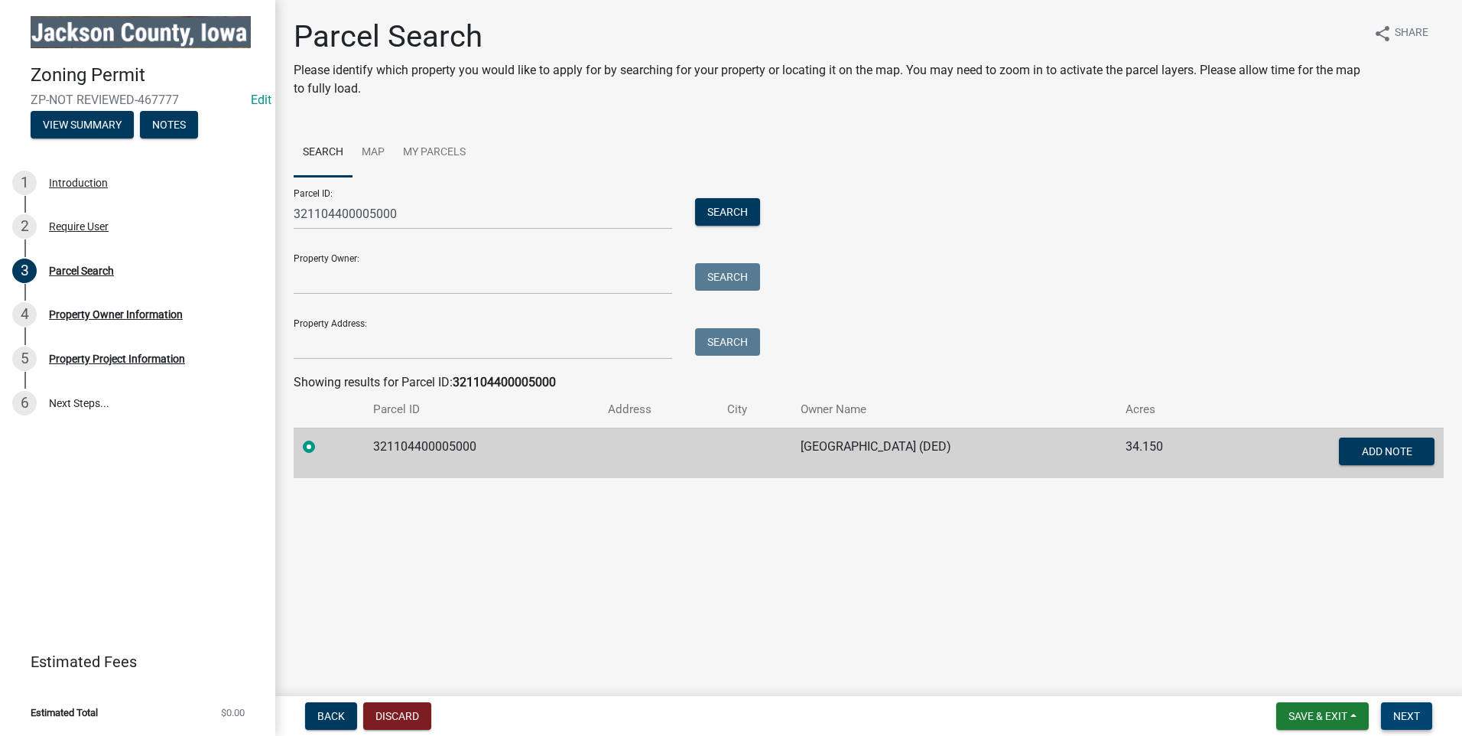
click at [1412, 717] on span "Next" at bounding box center [1406, 716] width 27 height 12
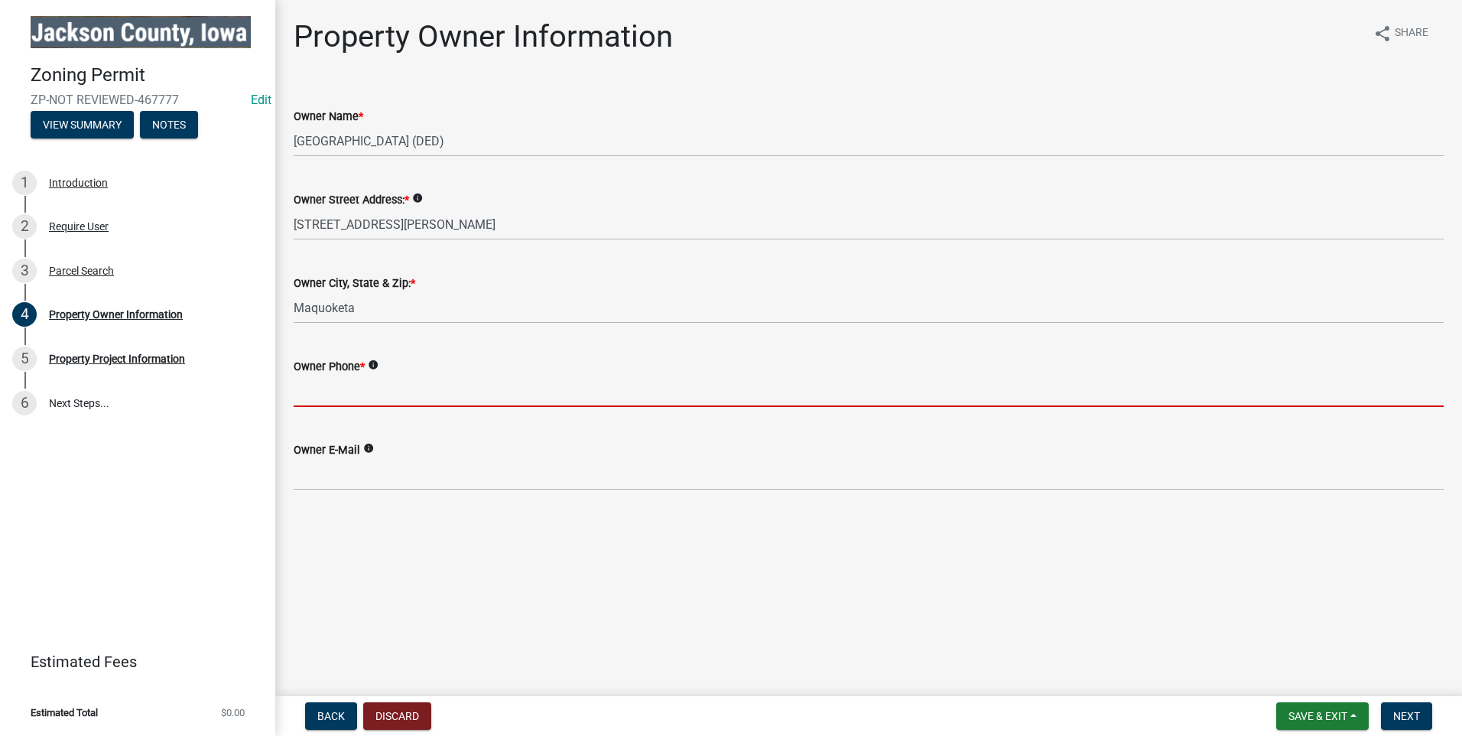
click at [357, 395] on input "Owner Phone *" at bounding box center [869, 390] width 1150 height 31
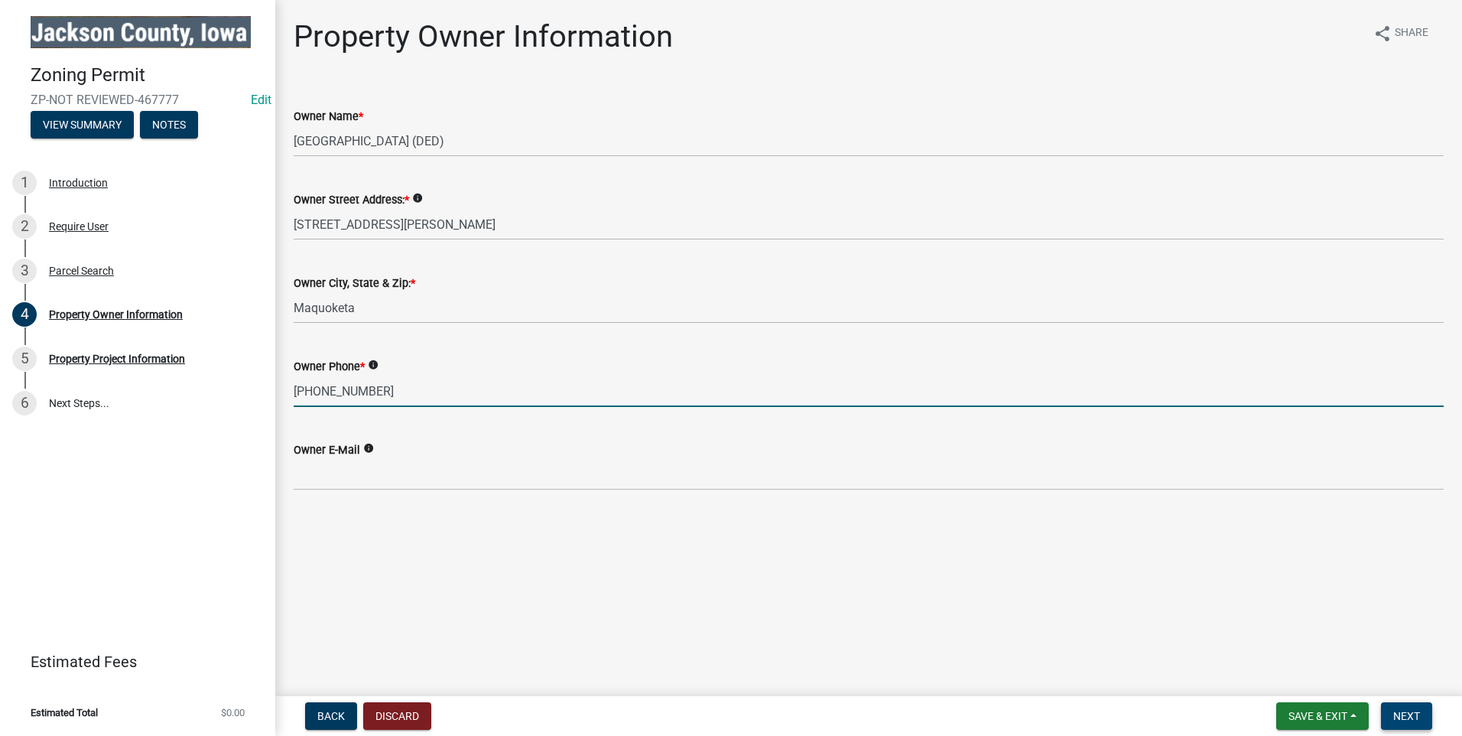
type input "563-672-3431"
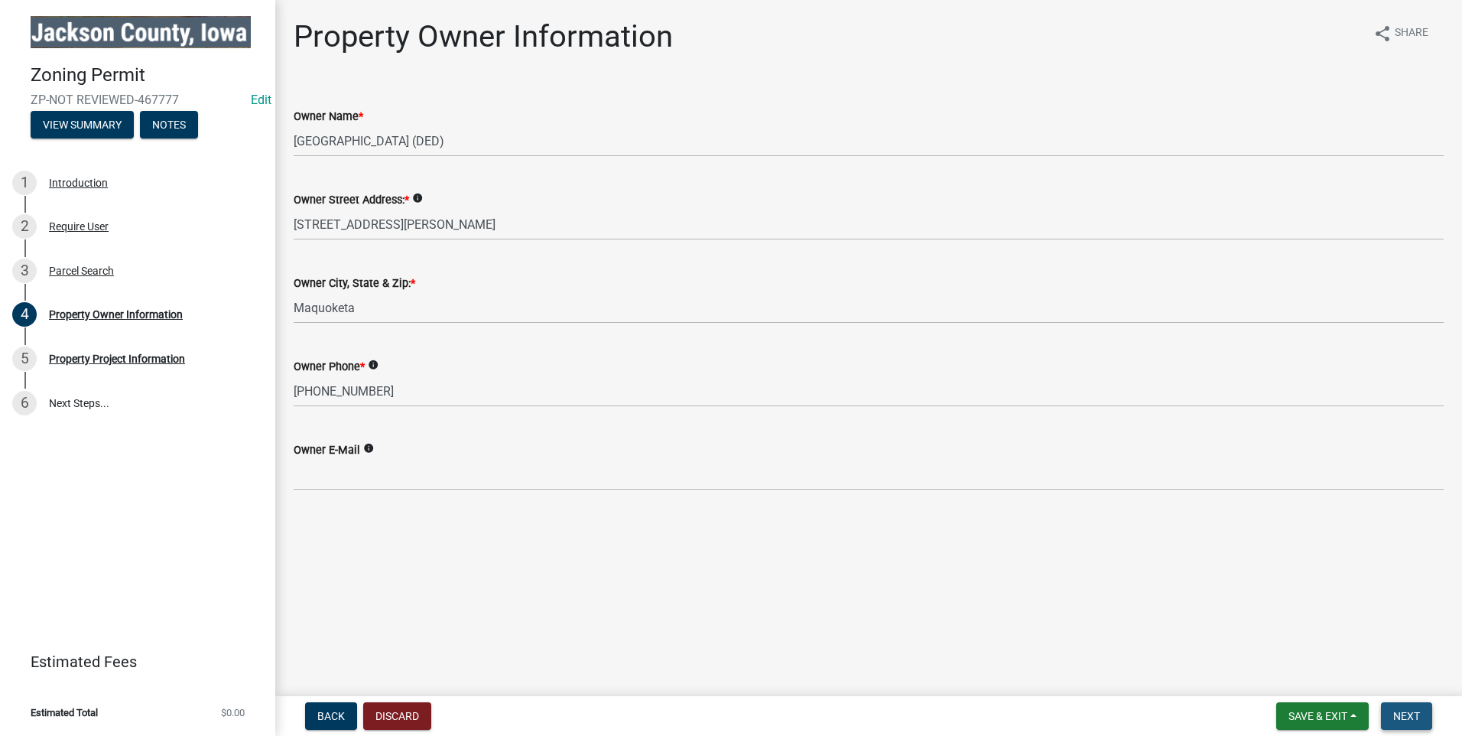
click at [1411, 712] on span "Next" at bounding box center [1406, 716] width 27 height 12
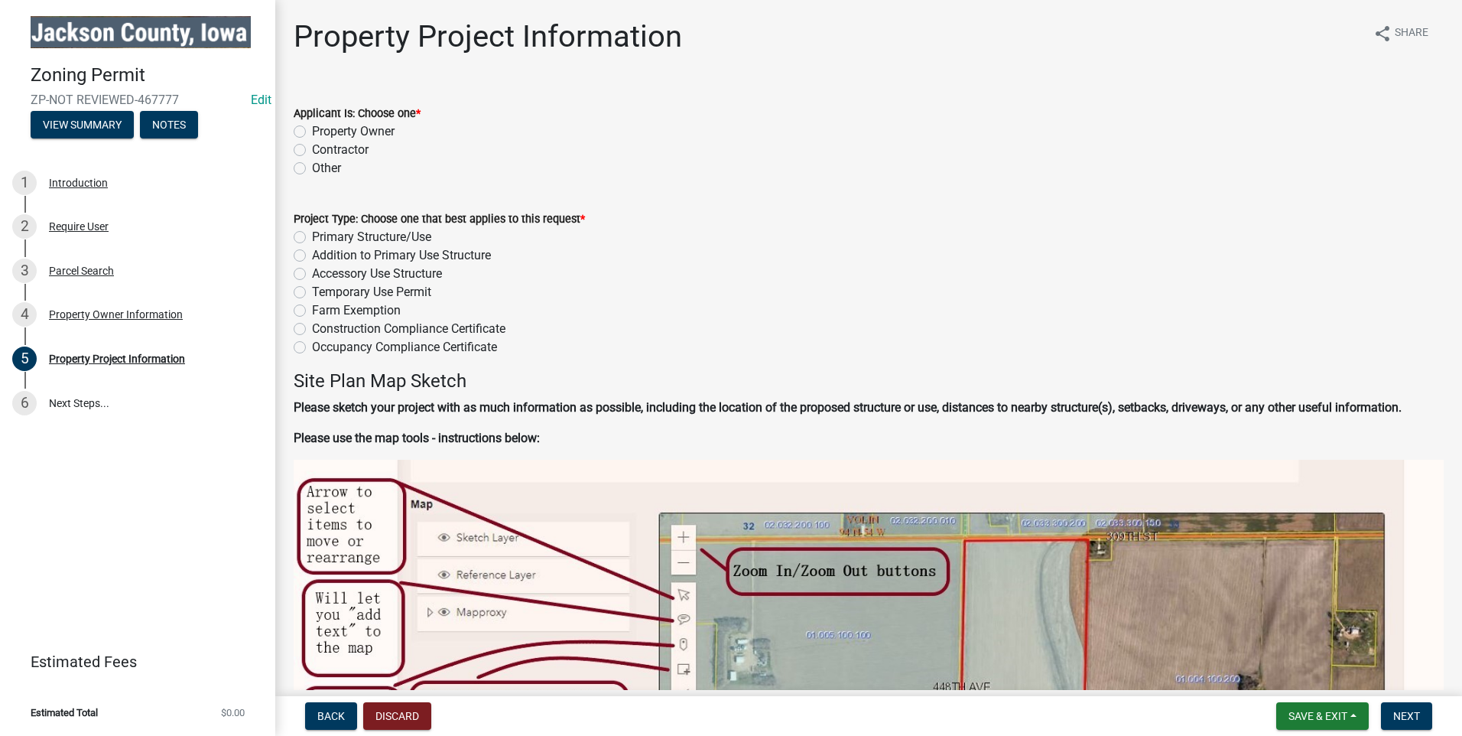
click at [312, 169] on label "Other" at bounding box center [326, 168] width 29 height 18
click at [312, 169] on input "Other" at bounding box center [317, 164] width 10 height 10
radio input "true"
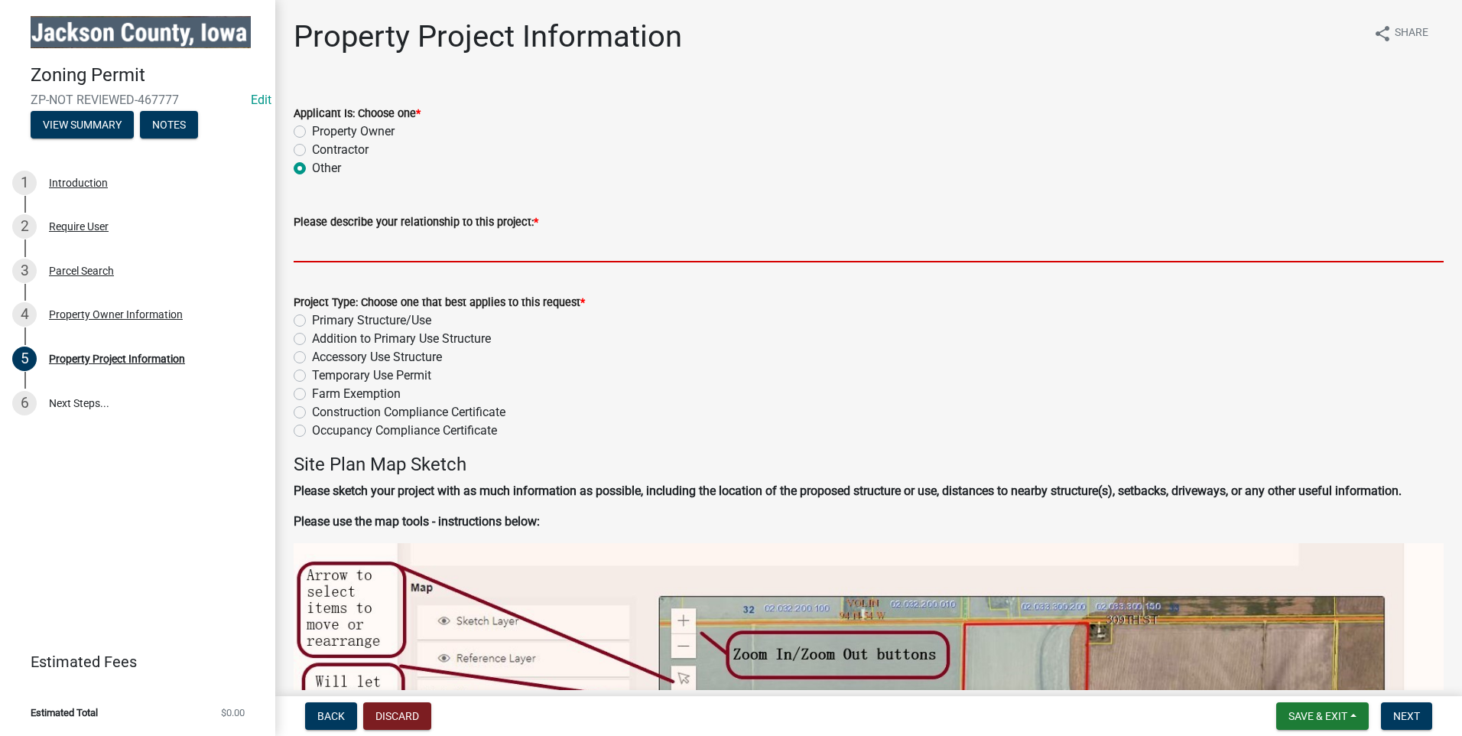
click at [357, 245] on input "Please describe your relationship to this project: *" at bounding box center [869, 246] width 1150 height 31
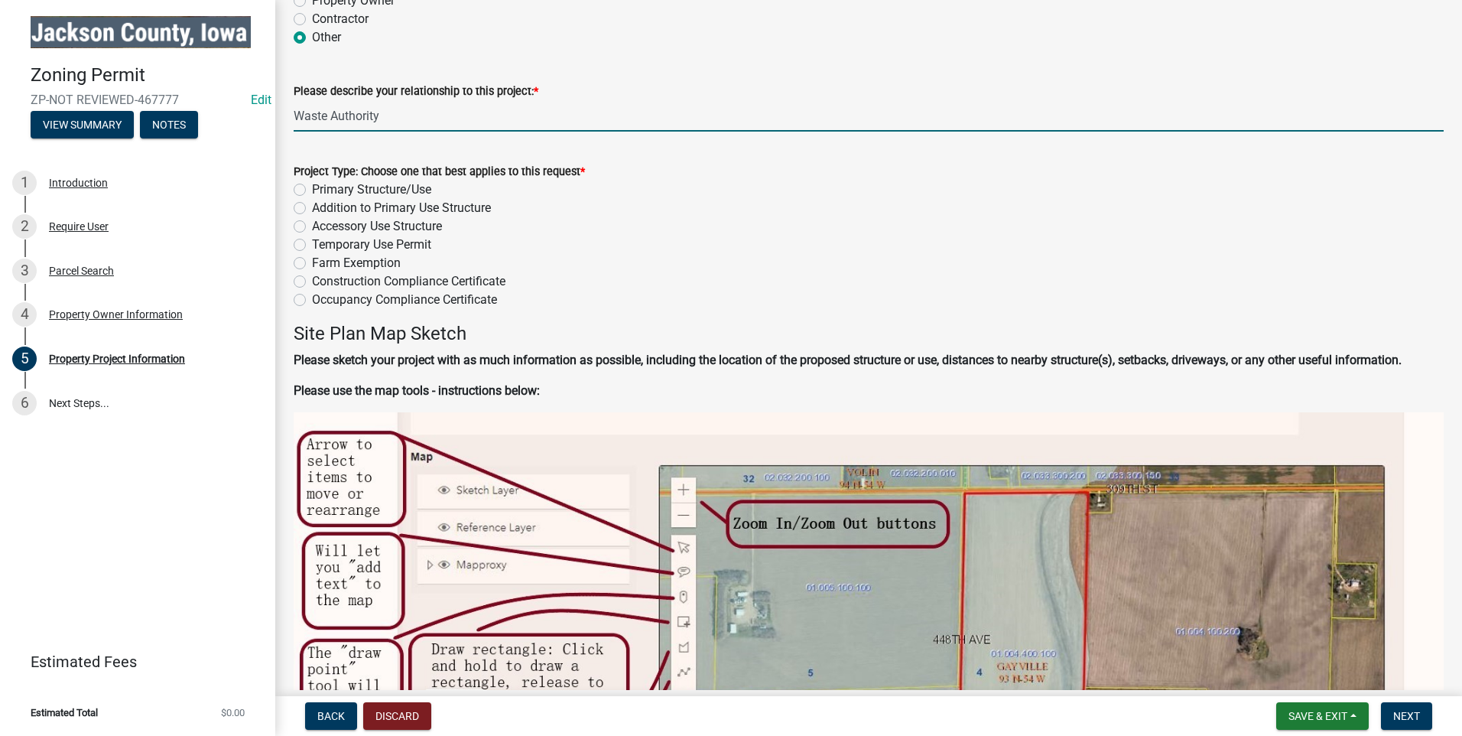
scroll to position [134, 0]
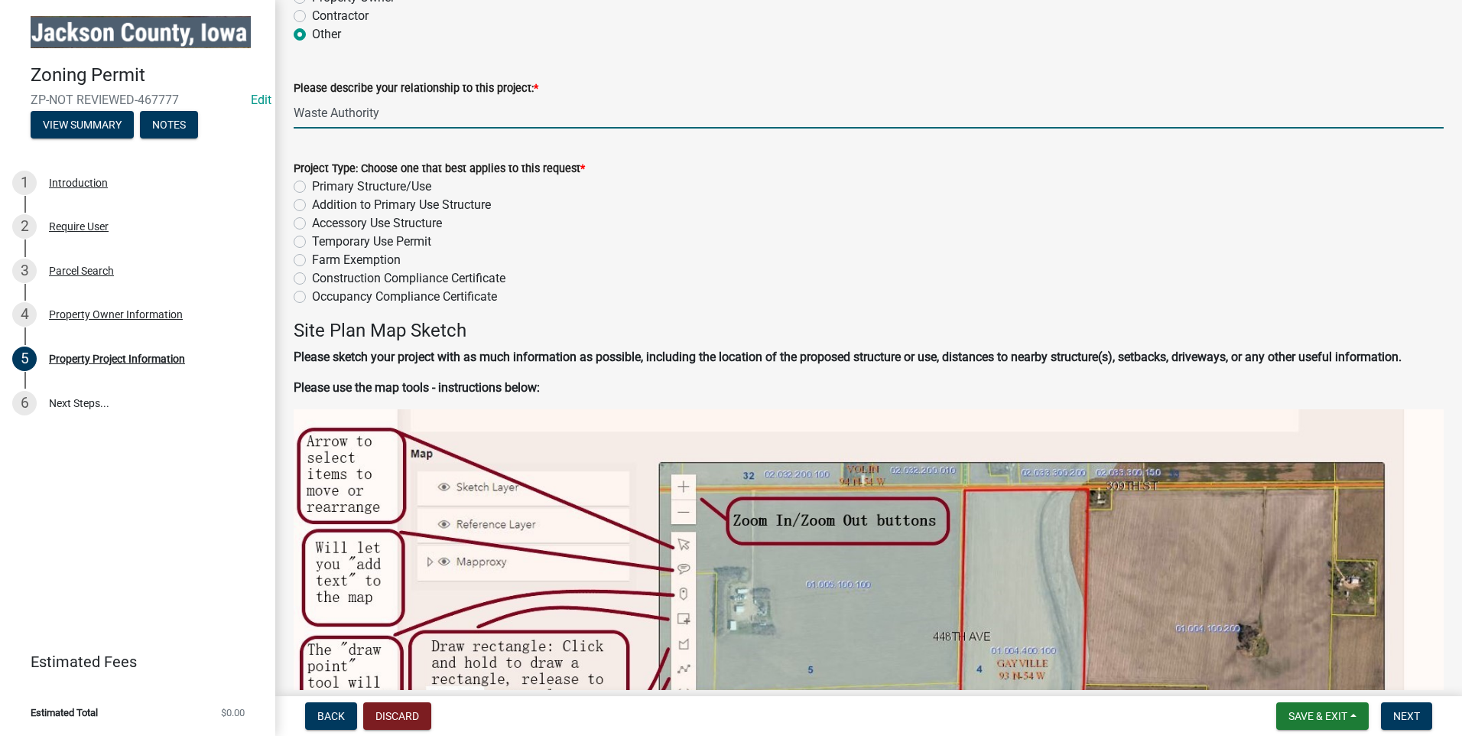
type input "Waste Authority"
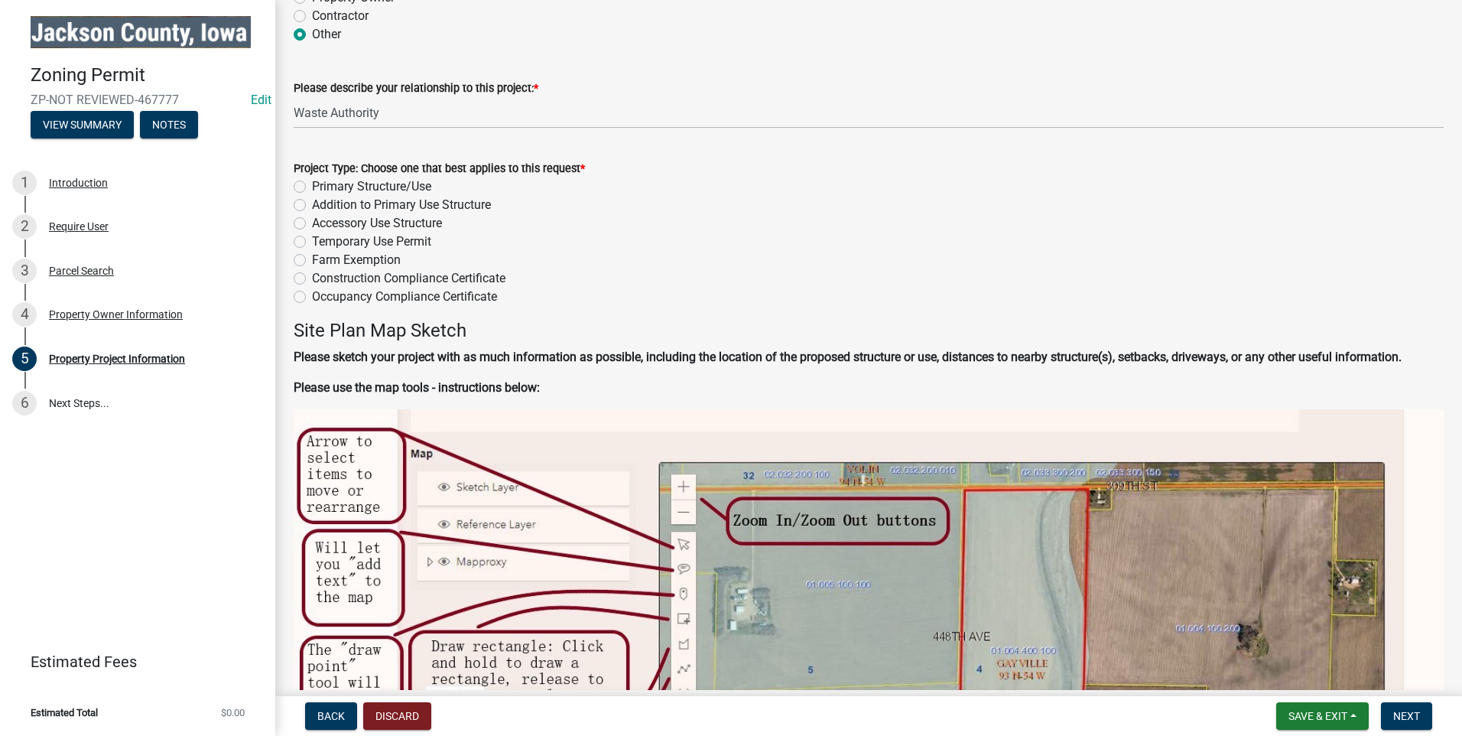
click at [312, 186] on label "Primary Structure/Use" at bounding box center [371, 186] width 119 height 18
click at [312, 186] on input "Primary Structure/Use" at bounding box center [317, 182] width 10 height 10
radio input "true"
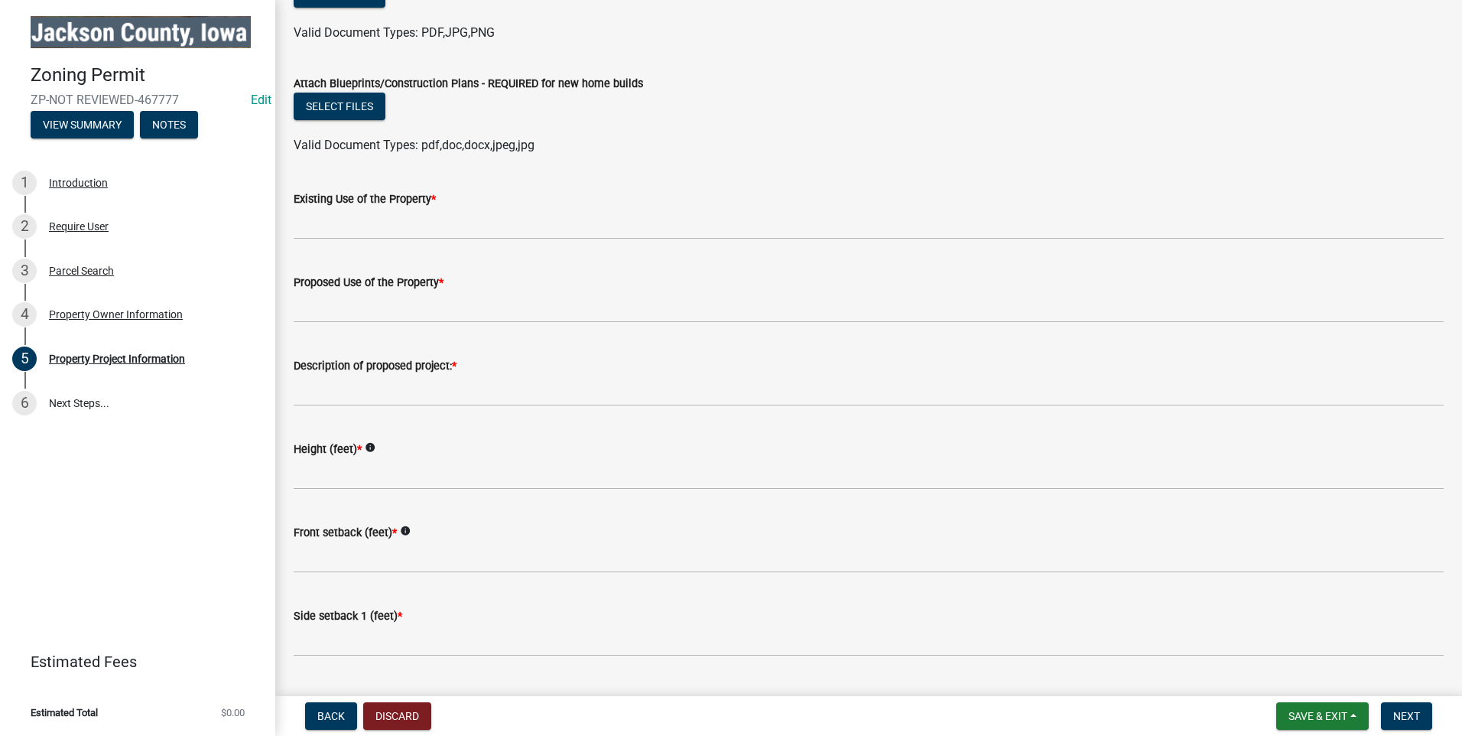
scroll to position [1739, 0]
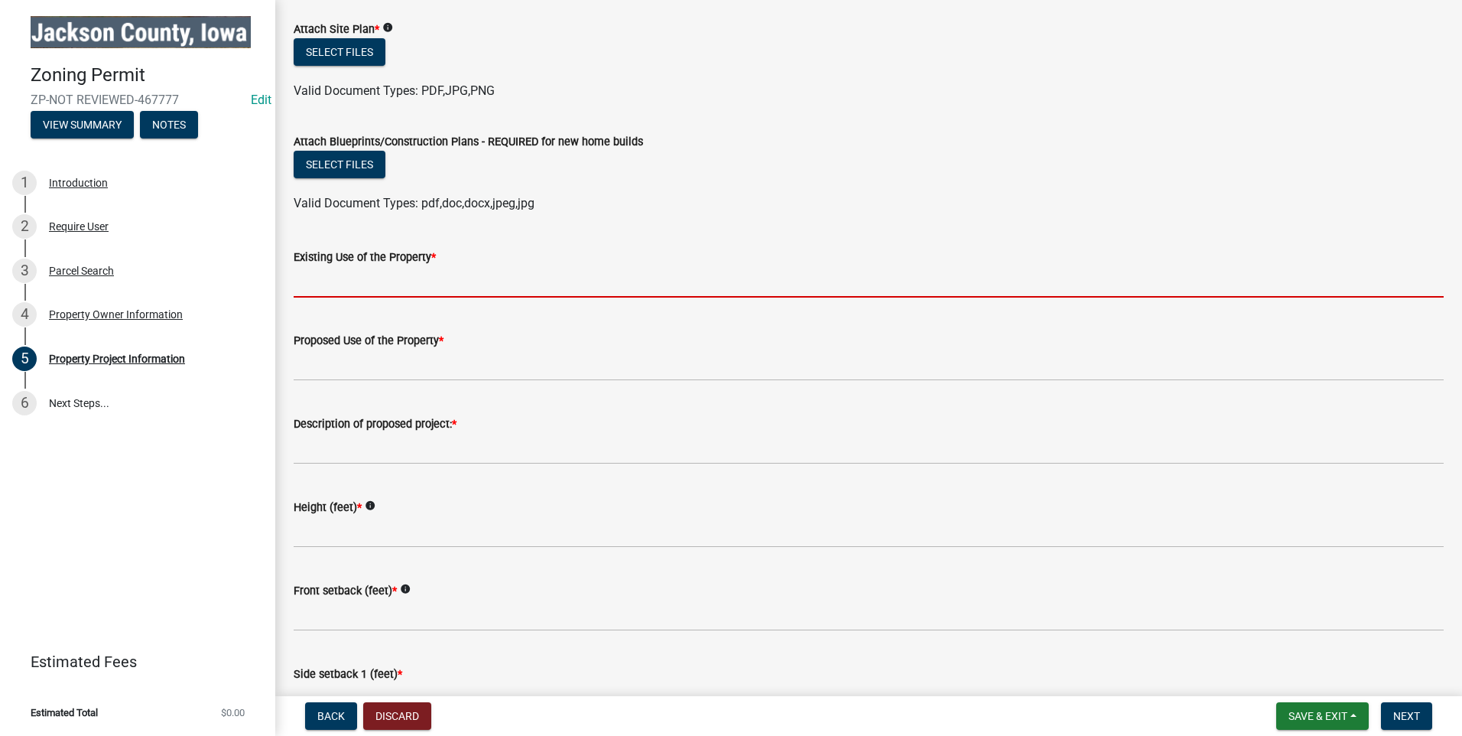
click at [369, 272] on input "Existing Use of the Property *" at bounding box center [869, 281] width 1150 height 31
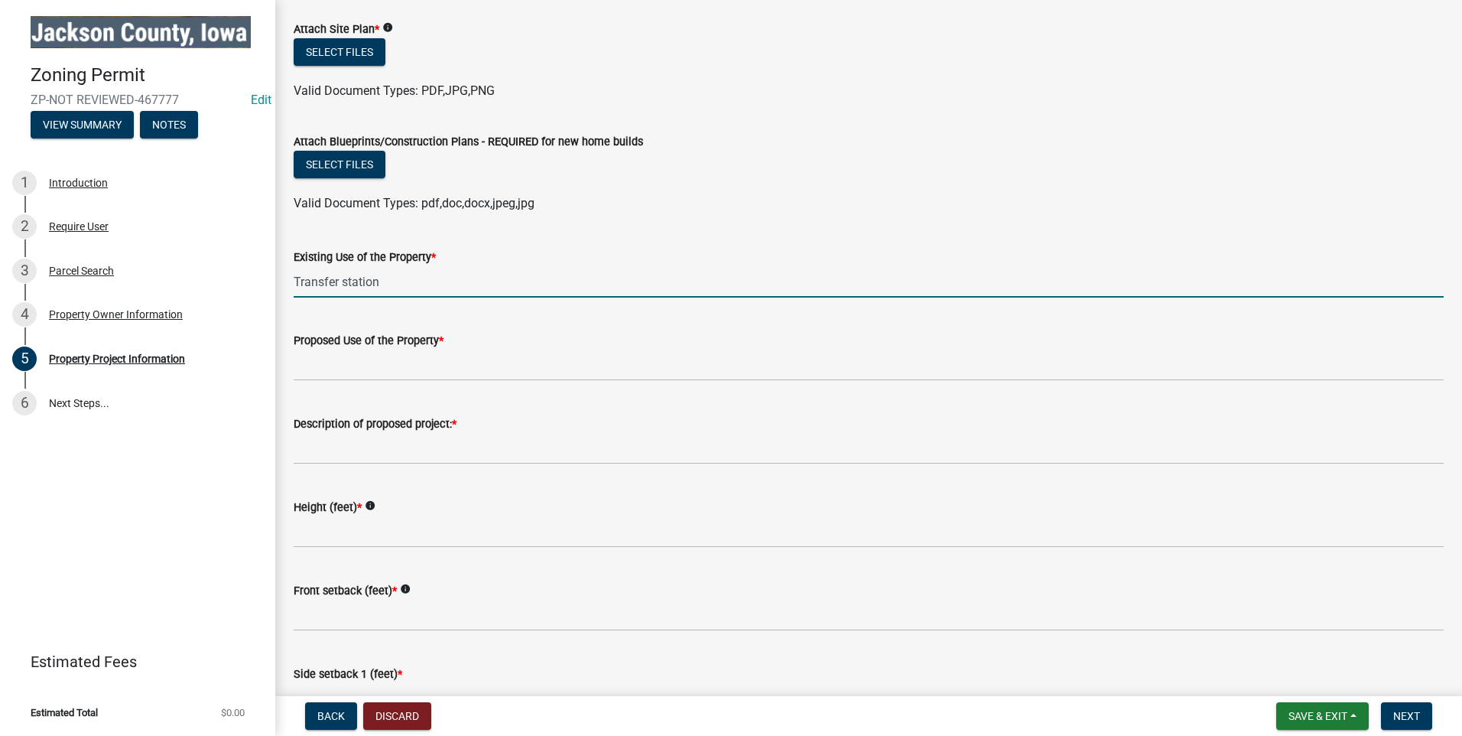
type input "Transfer station"
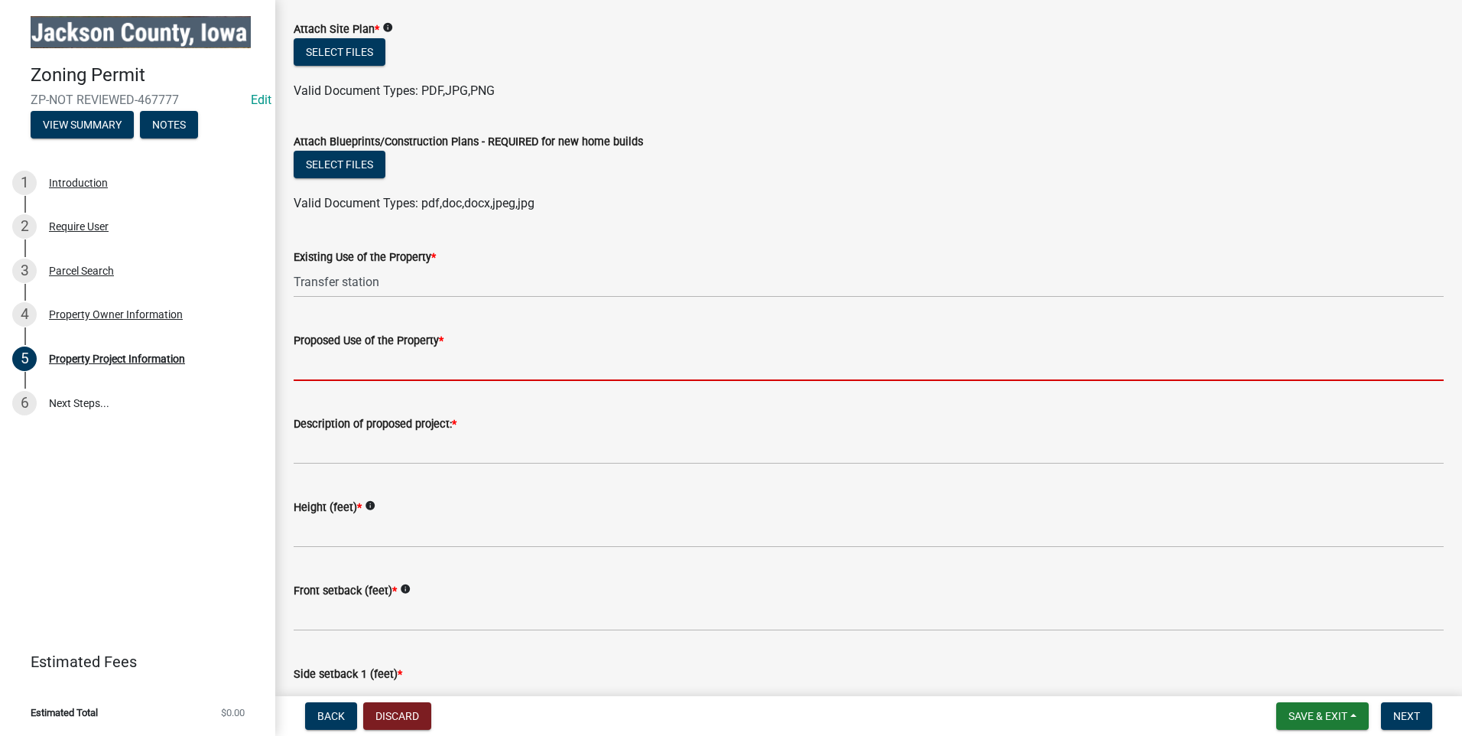
click at [309, 355] on input "Proposed Use of the Property *" at bounding box center [869, 364] width 1150 height 31
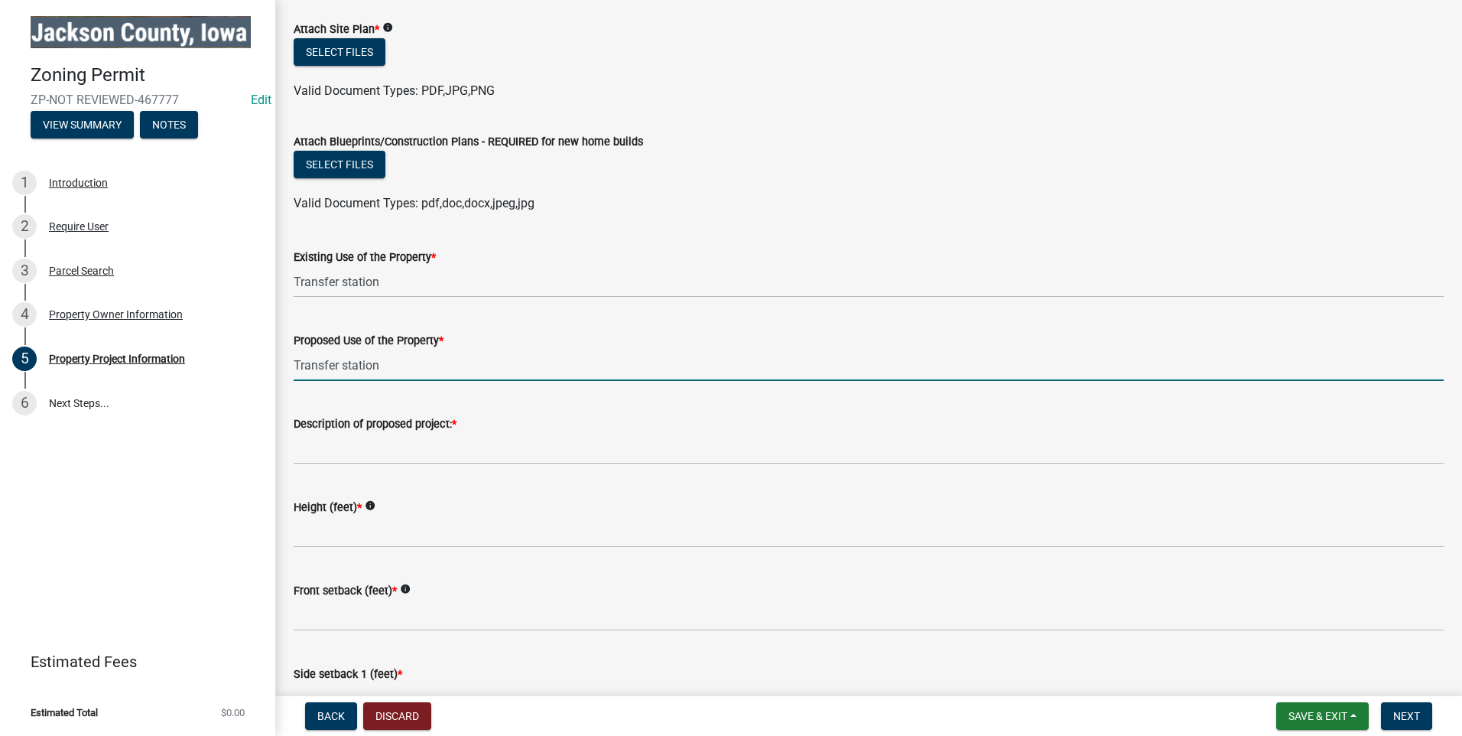
type input "Transfer station"
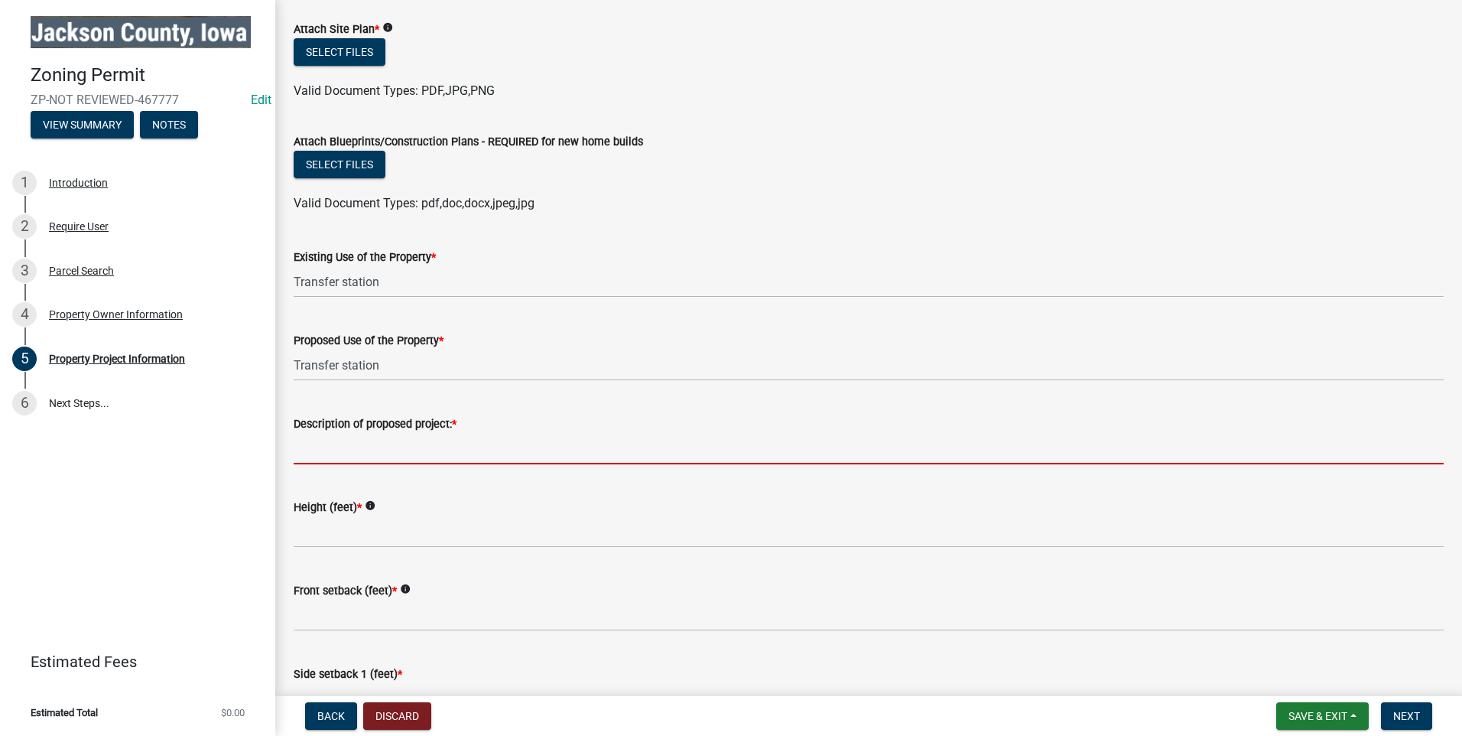
click at [310, 451] on input "Description of proposed project: *" at bounding box center [869, 448] width 1150 height 31
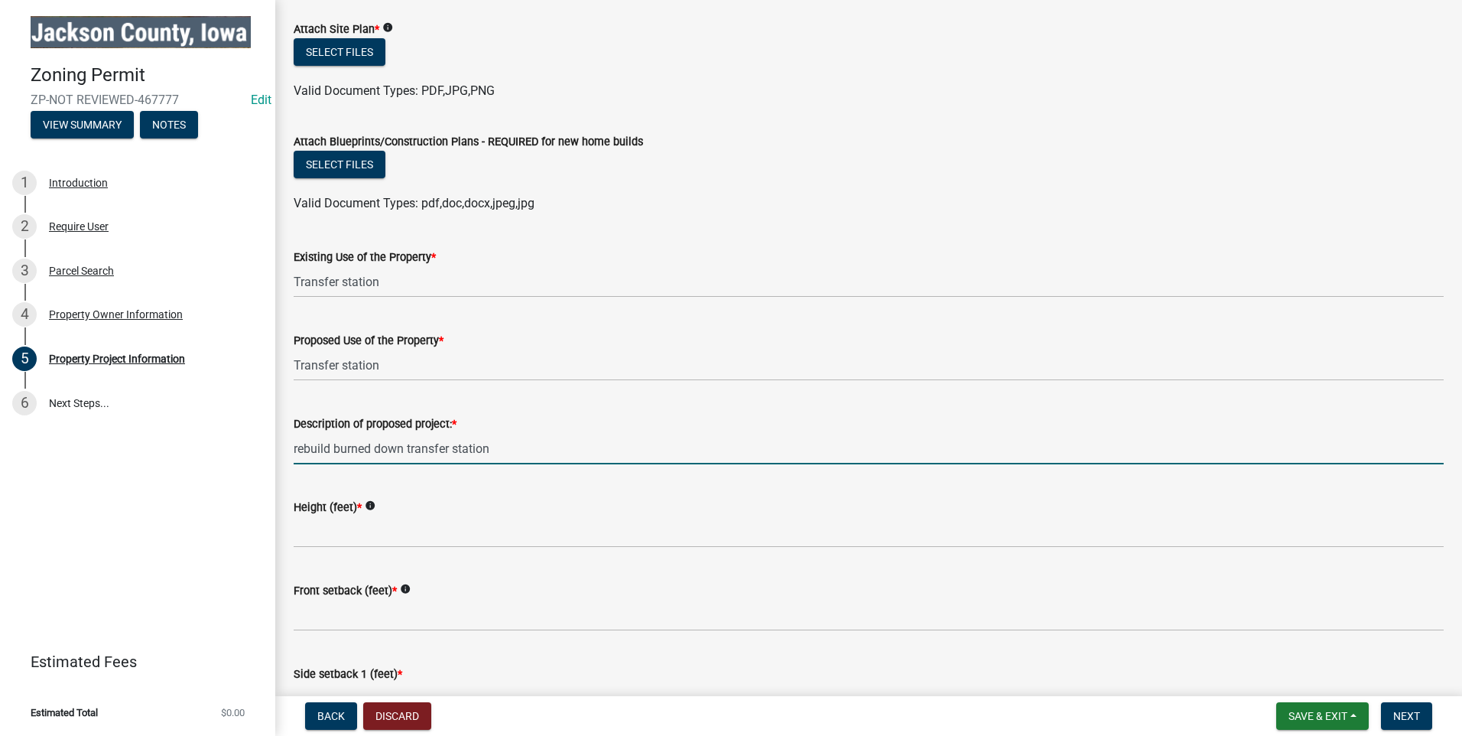
type input "rebuild burned down transfer station"
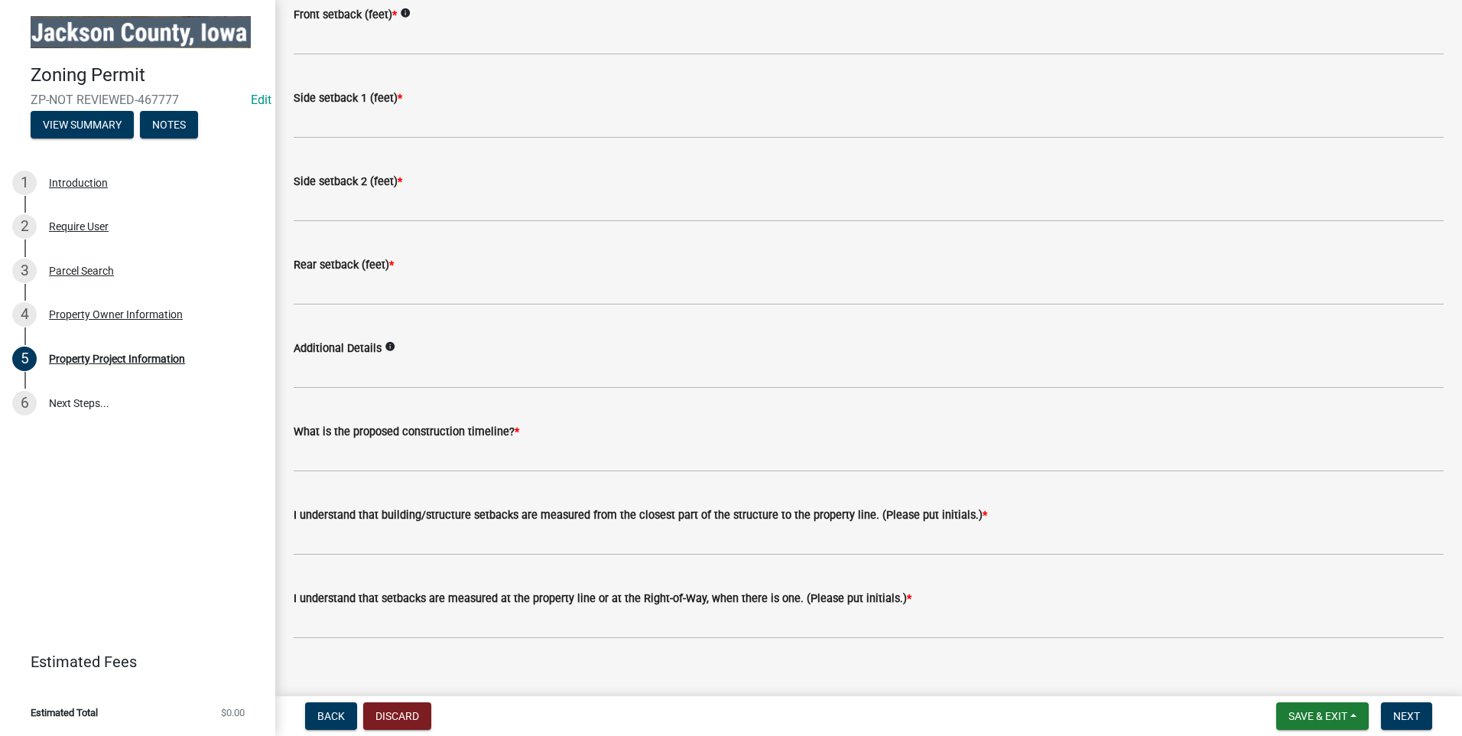
scroll to position [2330, 0]
